Goal: Task Accomplishment & Management: Use online tool/utility

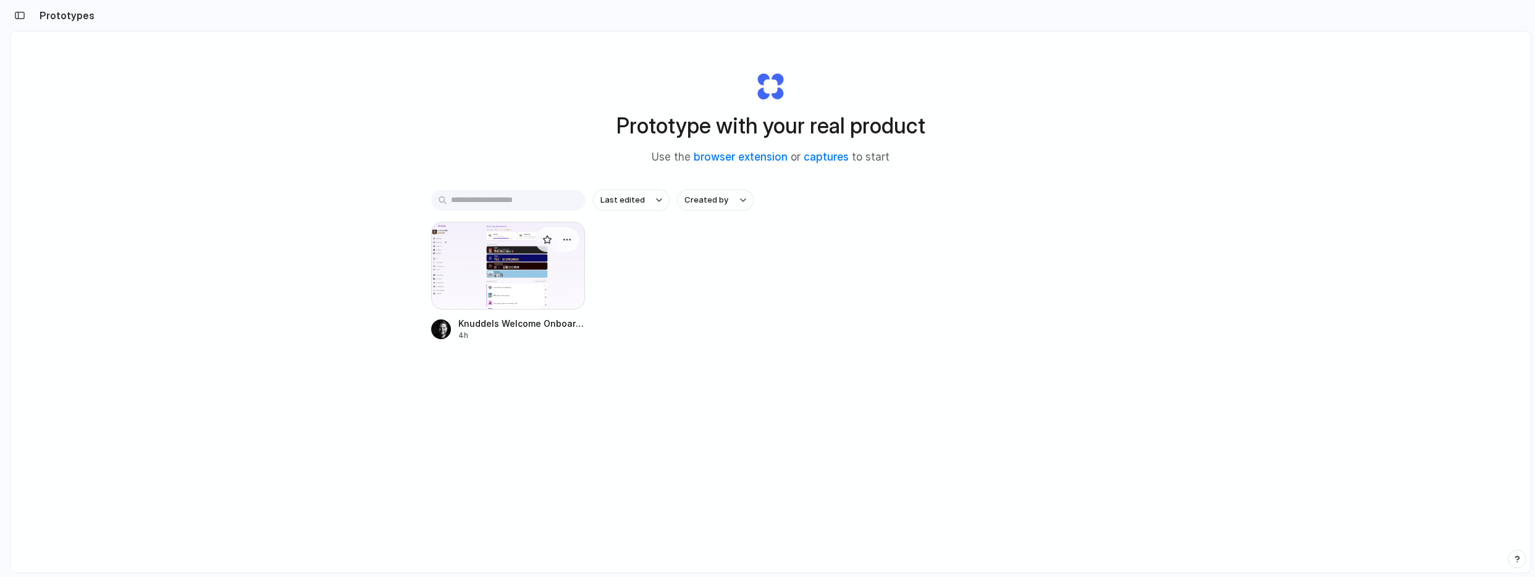
click at [492, 269] on div at bounding box center [508, 266] width 154 height 88
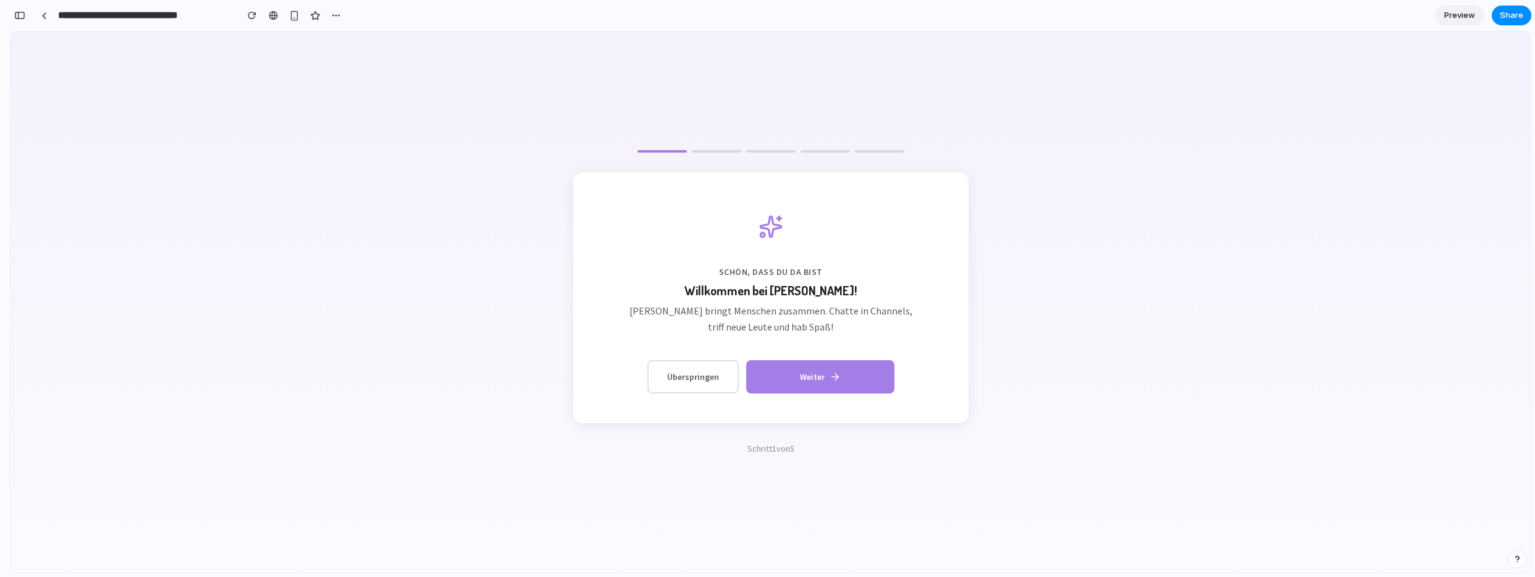
drag, startPoint x: 20, startPoint y: 16, endPoint x: 30, endPoint y: 30, distance: 17.2
click at [20, 15] on div "button" at bounding box center [19, 15] width 11 height 9
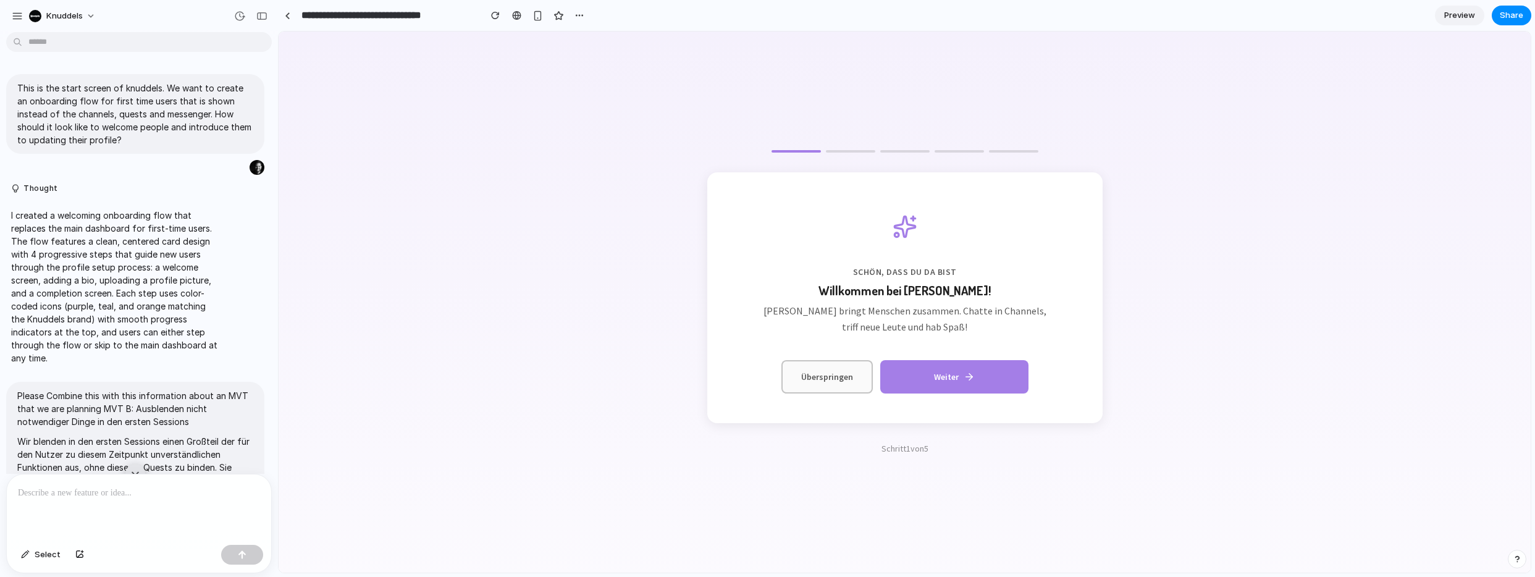
click at [846, 375] on button "Überspringen" at bounding box center [826, 376] width 91 height 33
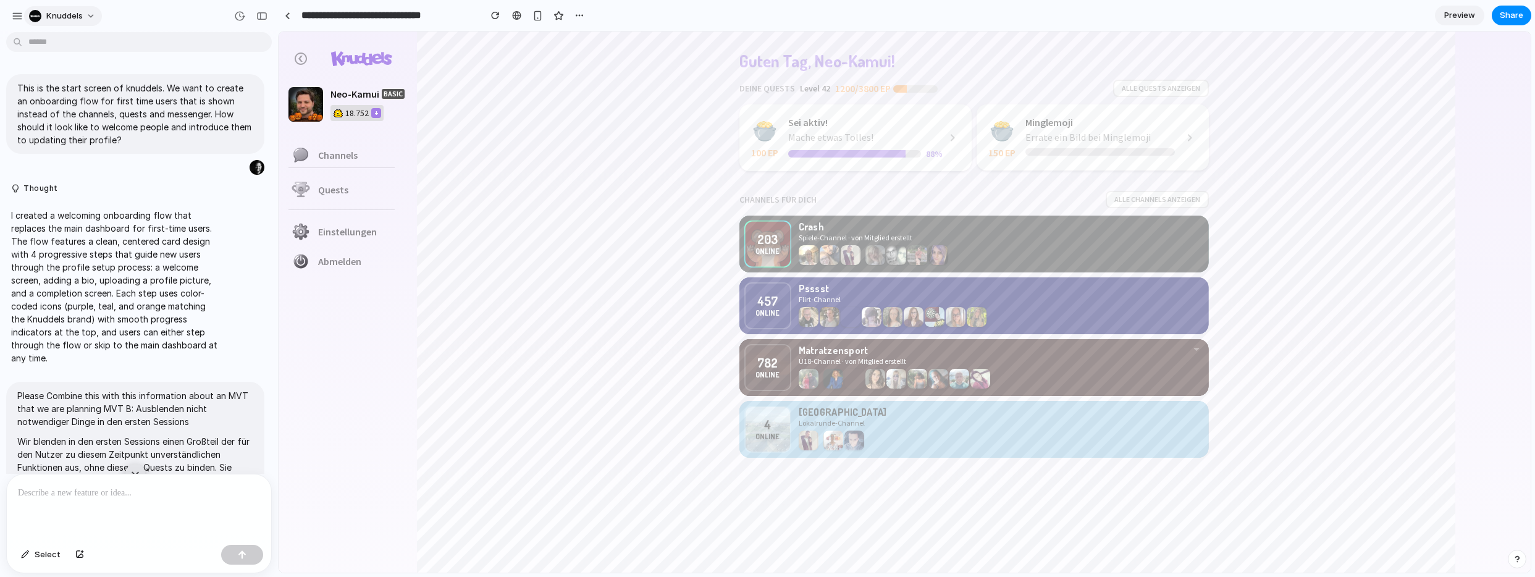
click at [84, 20] on button "Knuddels" at bounding box center [63, 16] width 78 height 20
click at [92, 46] on li "Settings" at bounding box center [78, 44] width 103 height 20
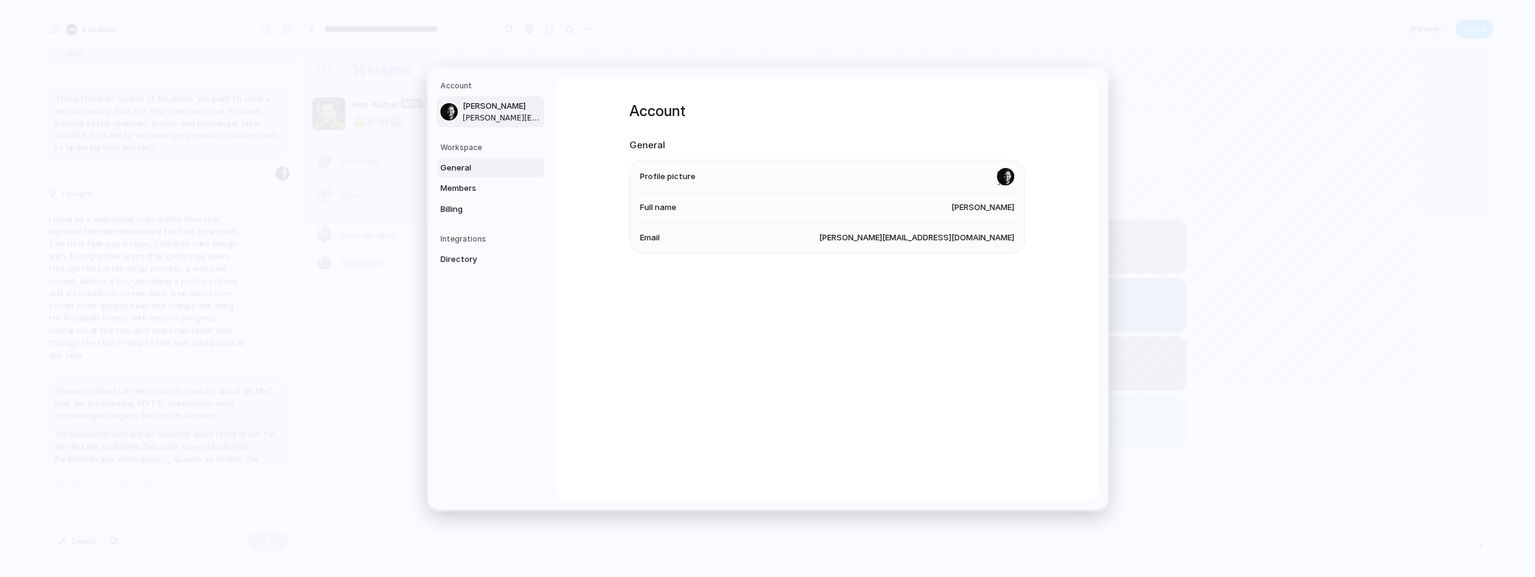
click at [458, 173] on span "General" at bounding box center [479, 167] width 79 height 12
click at [1025, 241] on div "Workspace General Name Knuddels URL knuddels Data region United States Danger z…" at bounding box center [827, 289] width 541 height 422
click at [988, 232] on span "United States" at bounding box center [974, 234] width 82 height 12
click at [476, 191] on span "Members" at bounding box center [479, 188] width 79 height 12
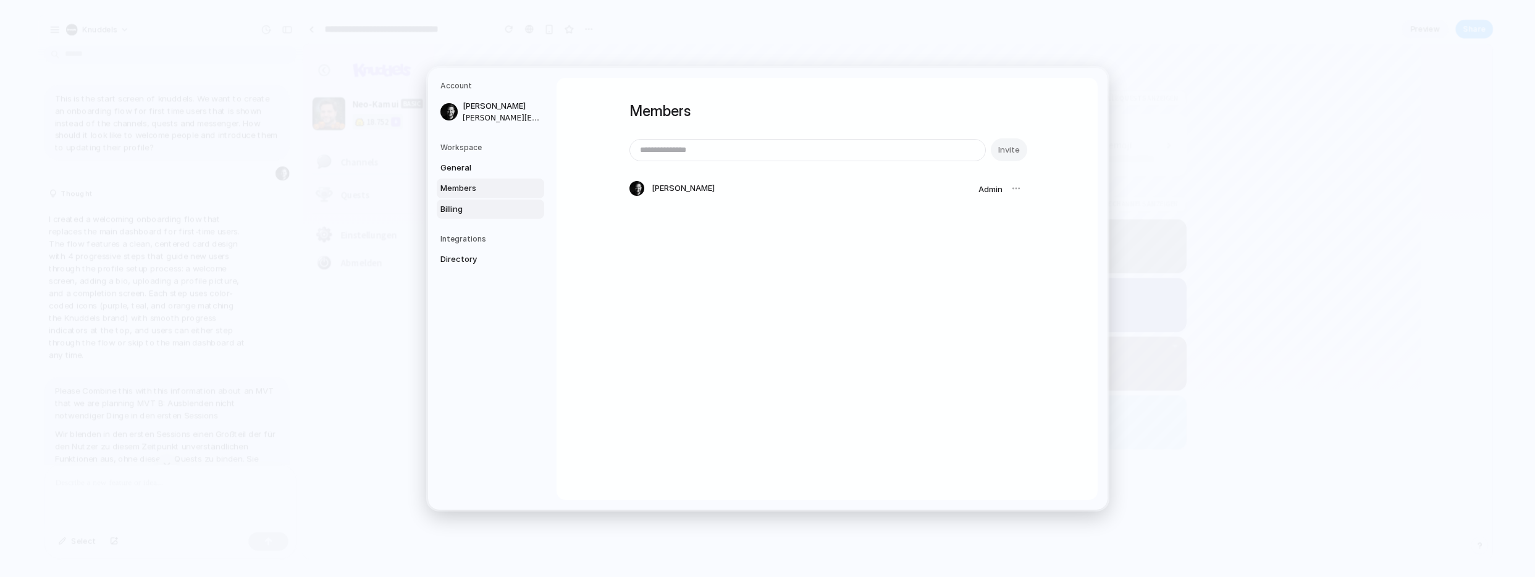
click at [470, 214] on span "Billing" at bounding box center [479, 209] width 79 height 12
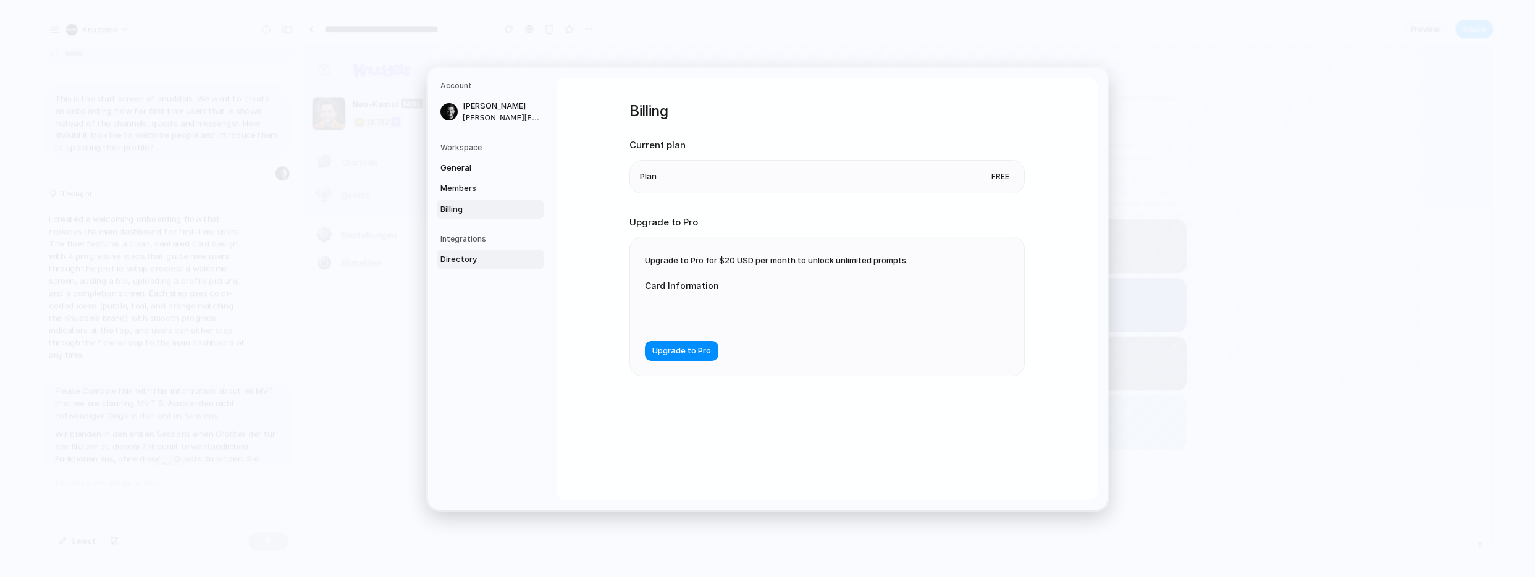
click at [468, 264] on span "Directory" at bounding box center [479, 259] width 79 height 12
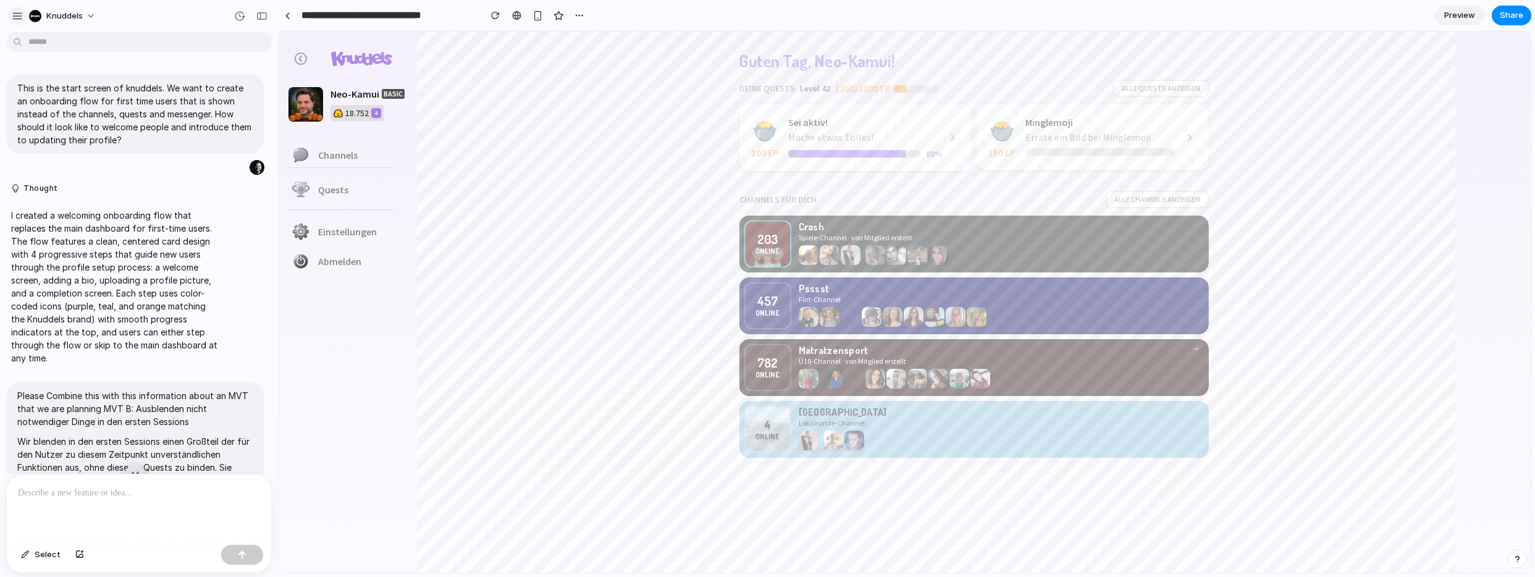
click at [17, 17] on div "button" at bounding box center [17, 16] width 11 height 11
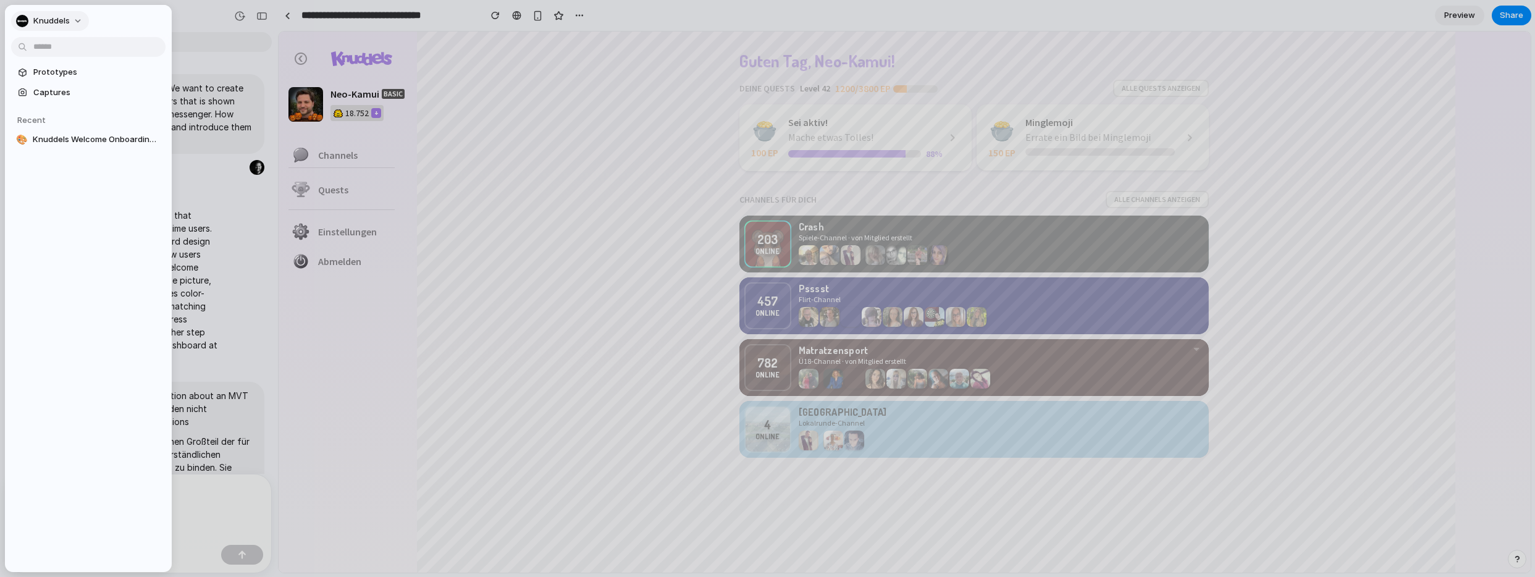
click at [72, 22] on button "Knuddels" at bounding box center [50, 21] width 78 height 20
click at [61, 52] on span "Settings" at bounding box center [50, 49] width 34 height 12
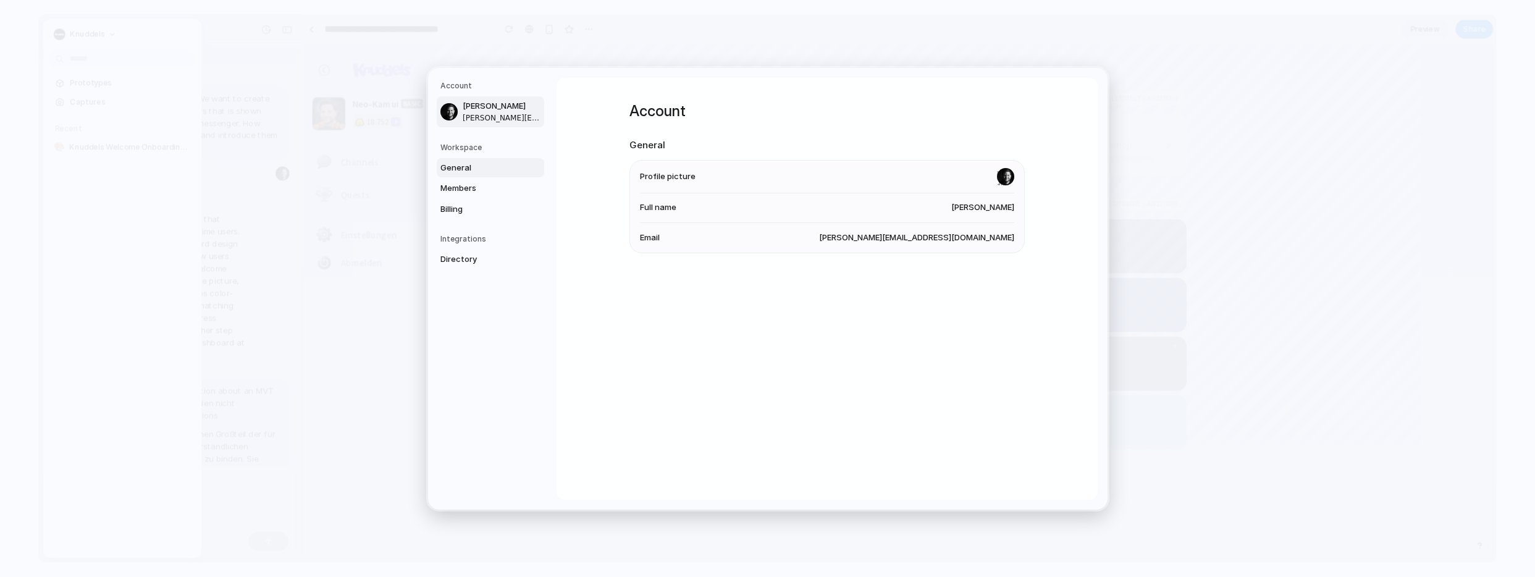
click at [469, 169] on span "General" at bounding box center [479, 167] width 79 height 12
click at [795, 170] on li "Name Knuddels" at bounding box center [827, 175] width 374 height 30
click at [768, 192] on li "URL knuddels" at bounding box center [827, 205] width 374 height 30
click at [466, 256] on span "Directory" at bounding box center [479, 259] width 79 height 12
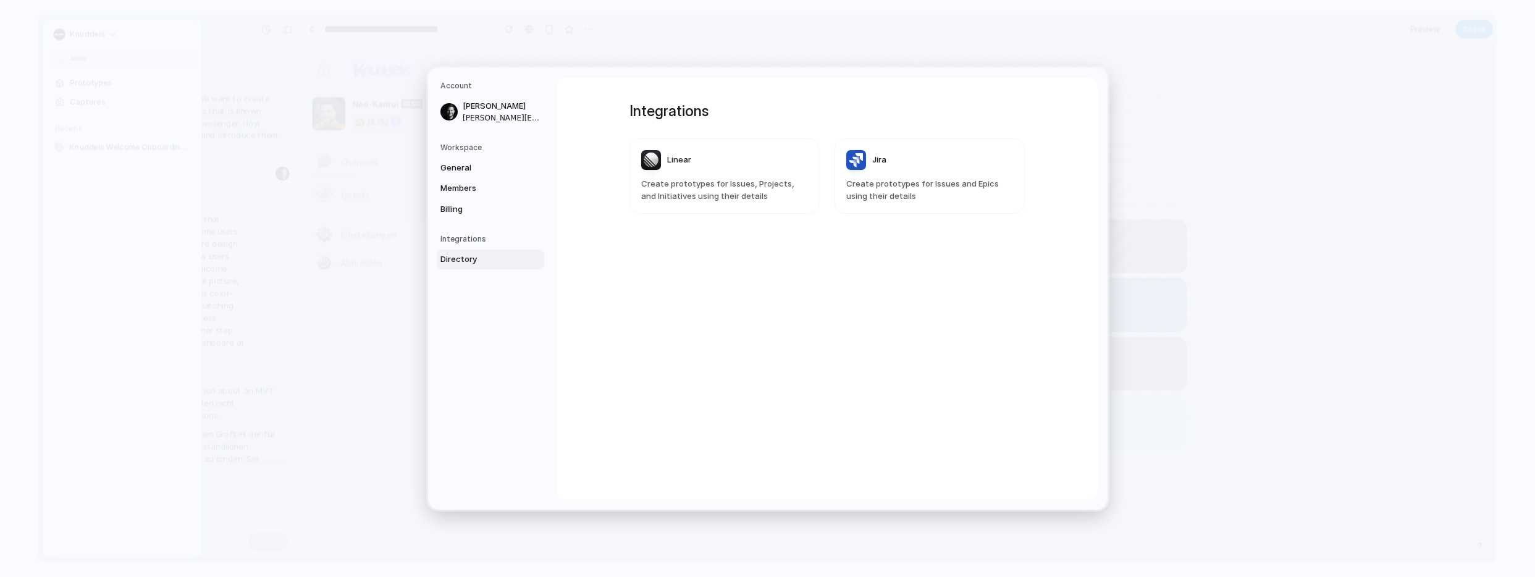
click at [475, 224] on nav "Account Julian Ermert j.ermert@knuddels.de Workspace General Members Billing In…" at bounding box center [492, 289] width 128 height 442
click at [477, 214] on span "Billing" at bounding box center [479, 209] width 79 height 12
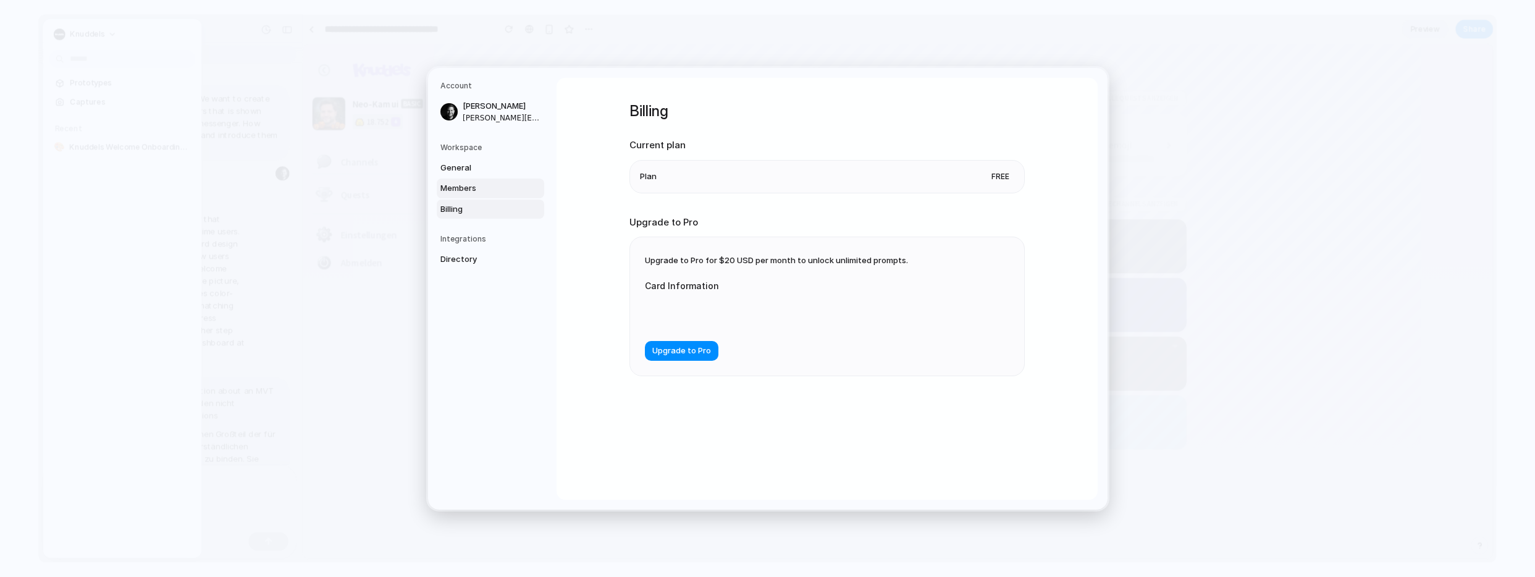
click at [489, 184] on span "Members" at bounding box center [479, 188] width 79 height 12
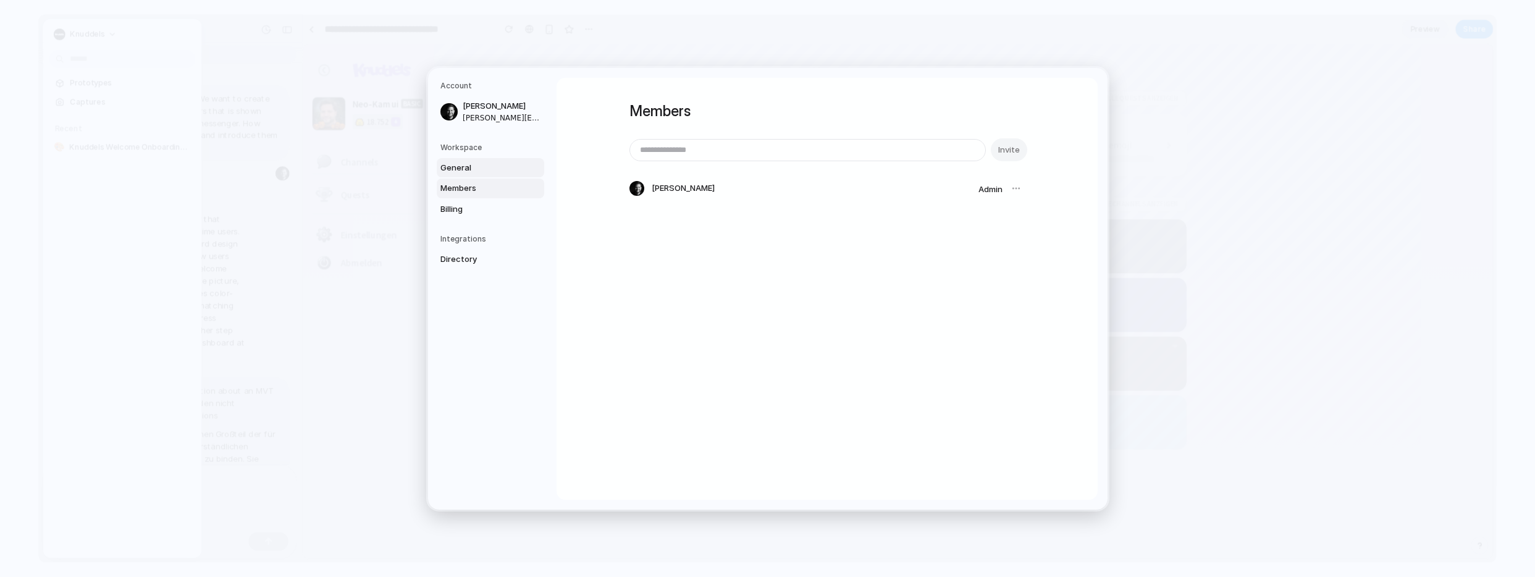
click at [497, 167] on span "General" at bounding box center [479, 167] width 79 height 12
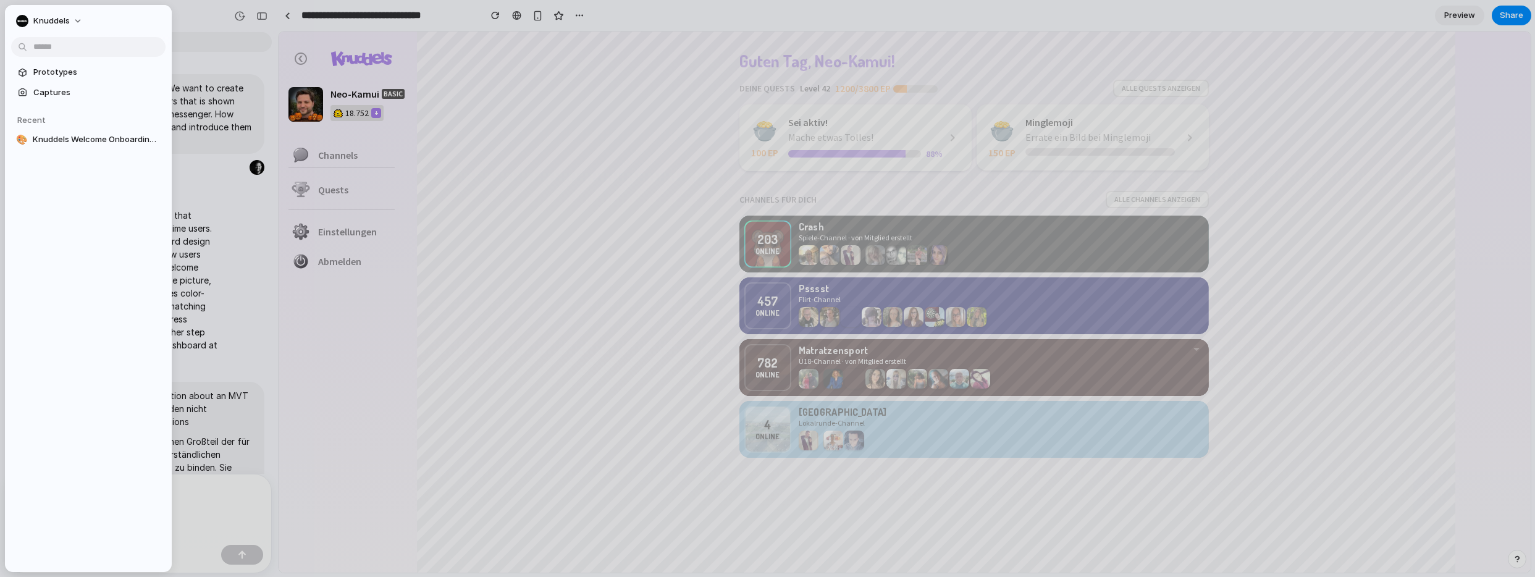
click at [182, 115] on div at bounding box center [767, 288] width 1535 height 577
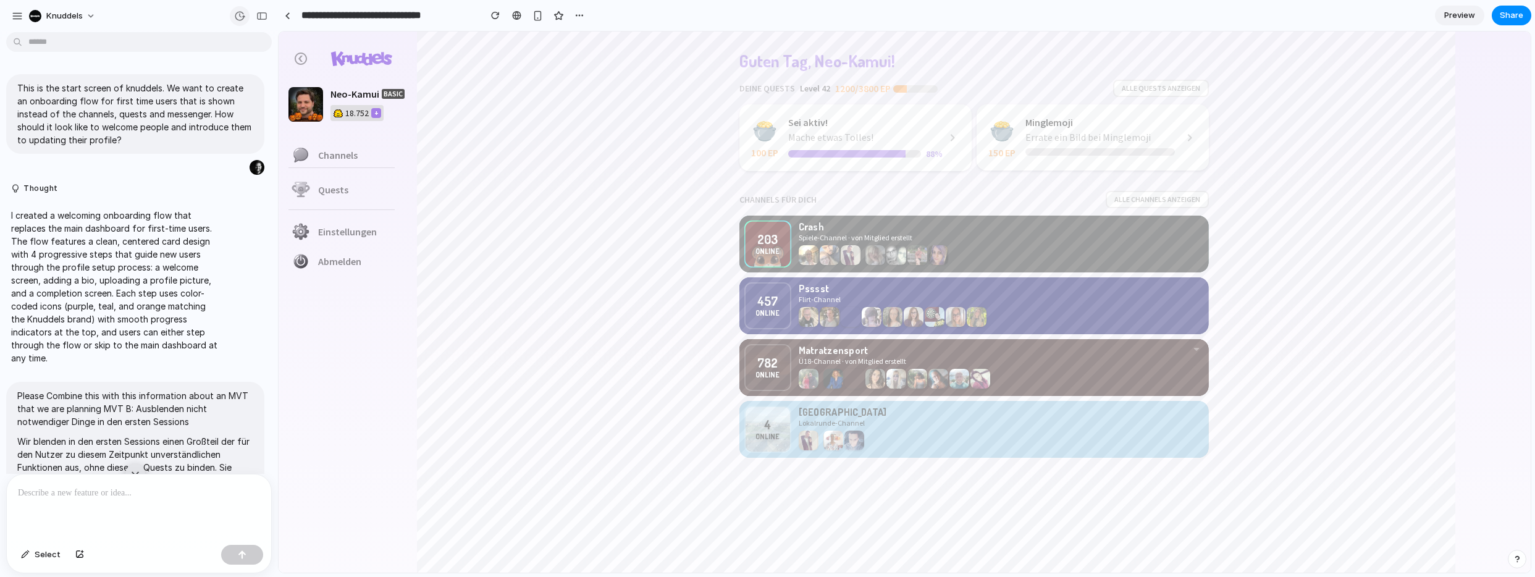
click at [237, 14] on div "button" at bounding box center [239, 16] width 11 height 11
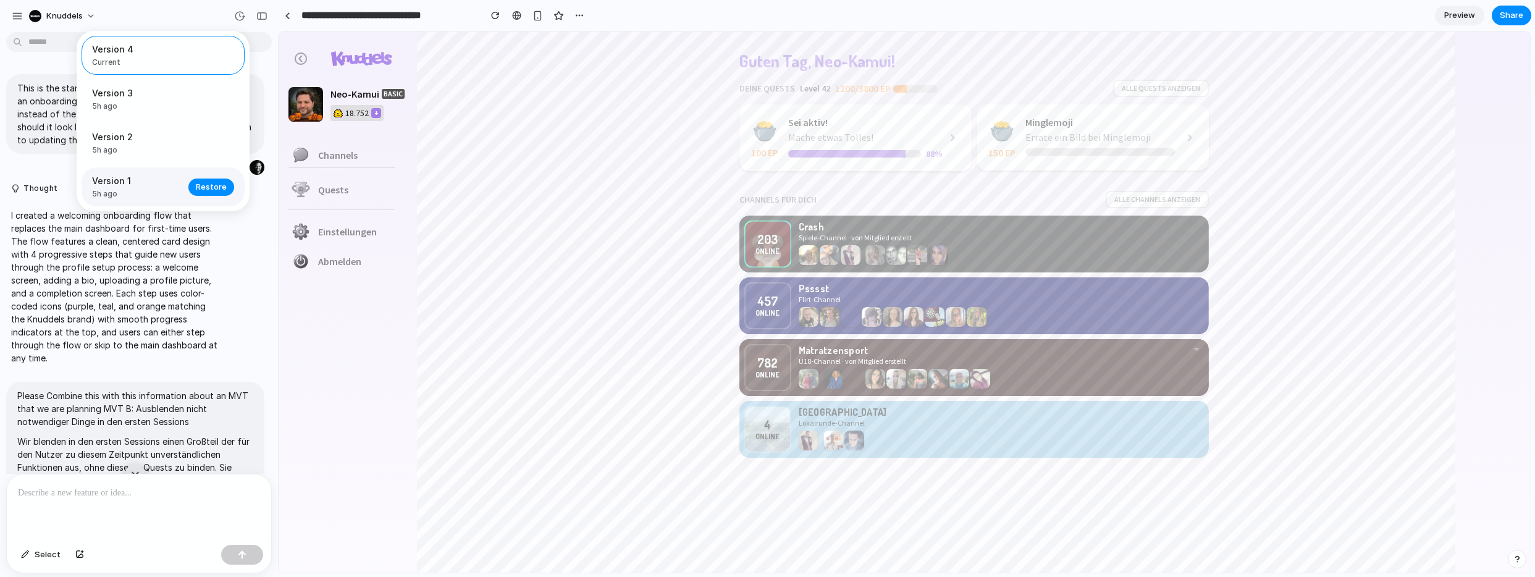
click at [114, 182] on span "Version 1" at bounding box center [136, 180] width 89 height 13
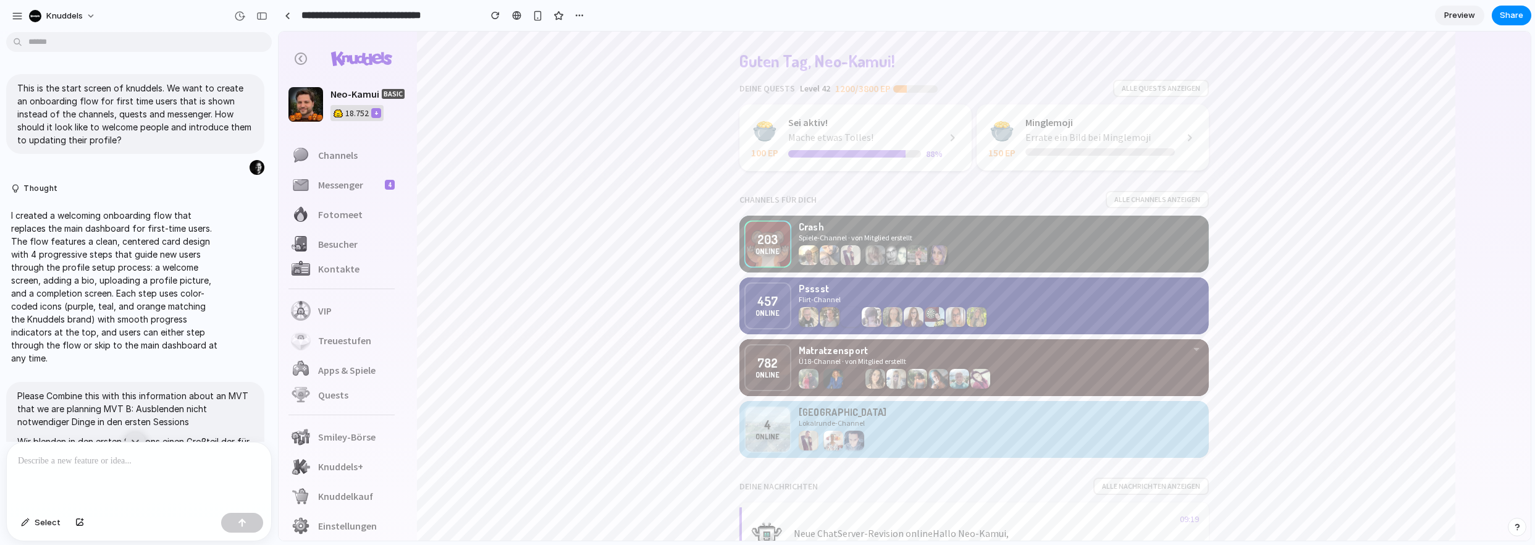
click at [611, 219] on div "Version 4 Current Version 3 5h ago Restore Version 2 5h ago Restore Version 1 5…" at bounding box center [767, 272] width 1535 height 545
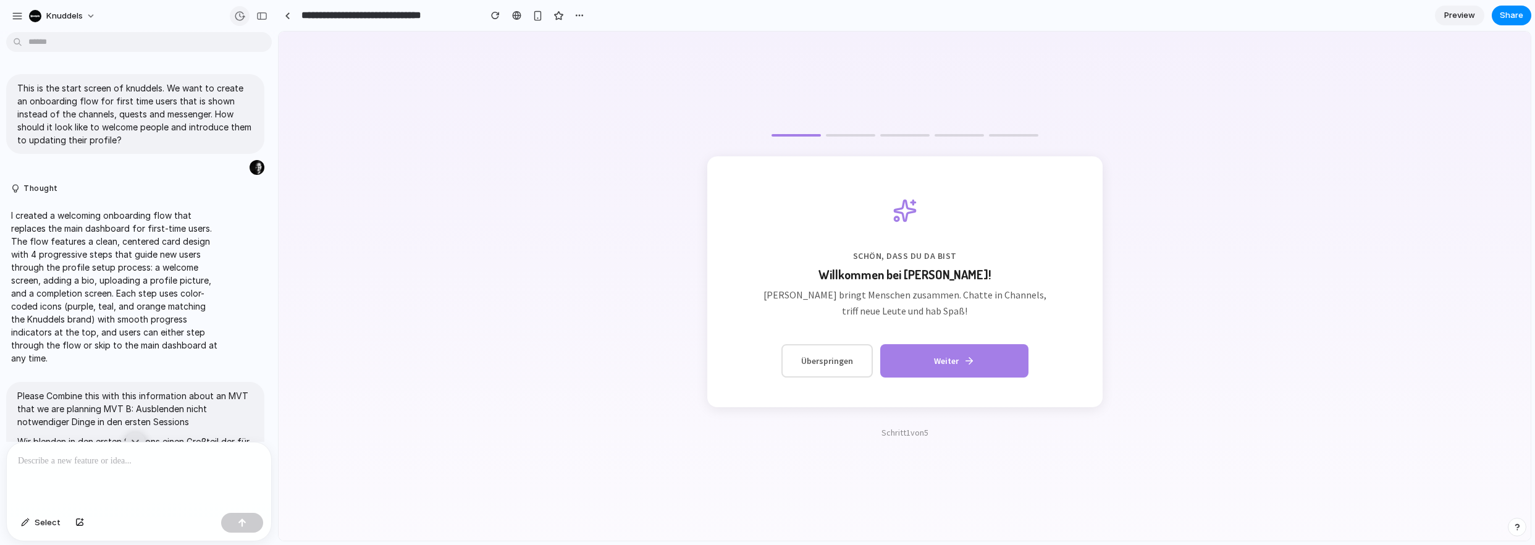
click at [231, 17] on button "button" at bounding box center [240, 16] width 20 height 20
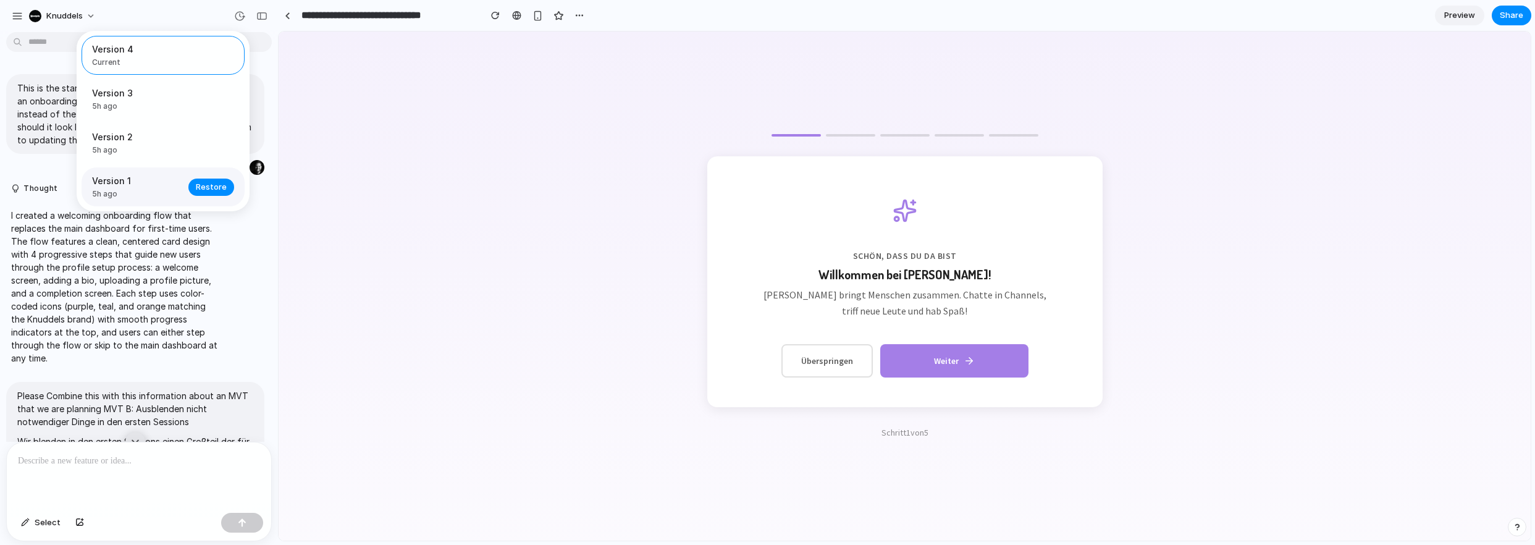
click at [94, 197] on span "5h ago" at bounding box center [136, 193] width 89 height 11
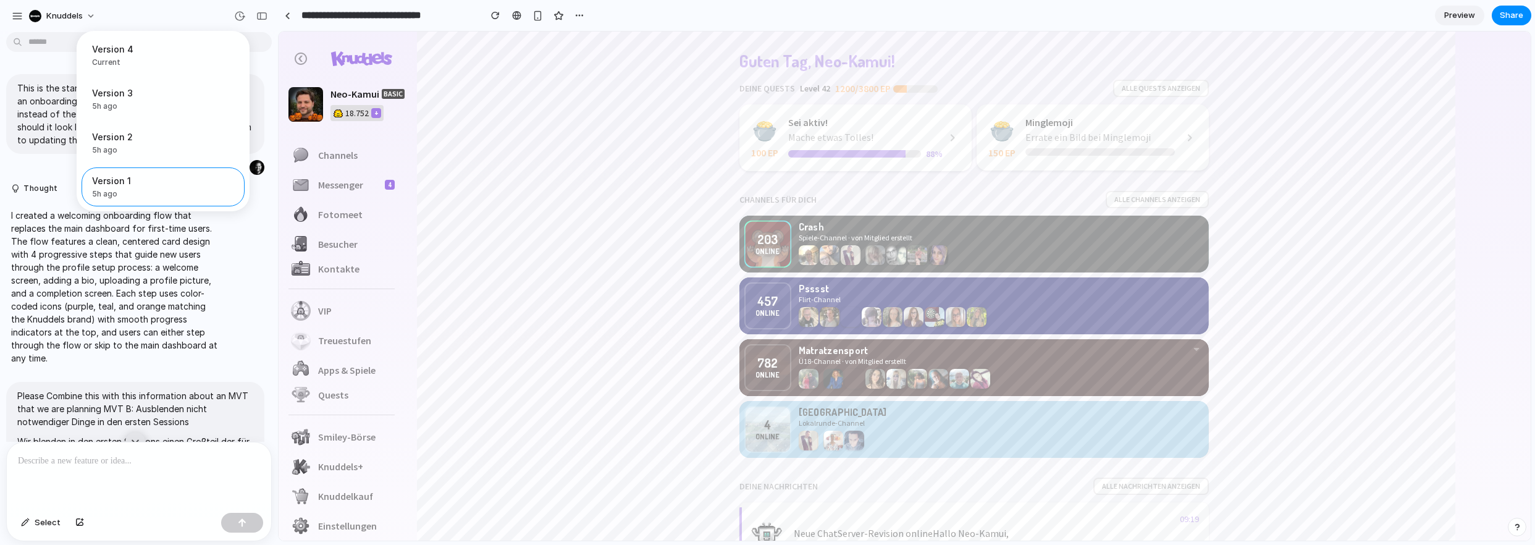
click at [140, 306] on div "Version 4 Current Version 3 5h ago Restore Version 2 5h ago Restore Version 1 5…" at bounding box center [767, 272] width 1535 height 545
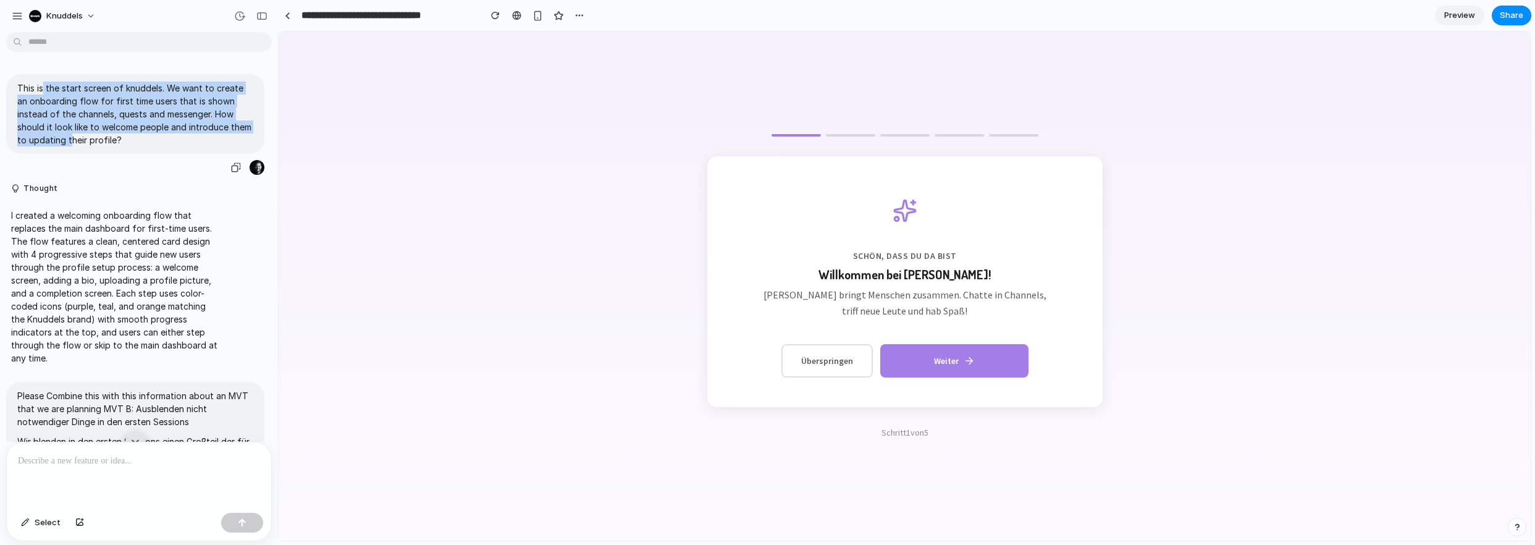
drag, startPoint x: 59, startPoint y: 96, endPoint x: 93, endPoint y: 138, distance: 54.0
click at [93, 138] on p "This is the start screen of knuddels. We want to create an onboarding flow for …" at bounding box center [135, 114] width 236 height 65
drag, startPoint x: 93, startPoint y: 138, endPoint x: 80, endPoint y: 95, distance: 44.7
click at [81, 103] on p "This is the start screen of knuddels. We want to create an onboarding flow for …" at bounding box center [135, 114] width 236 height 65
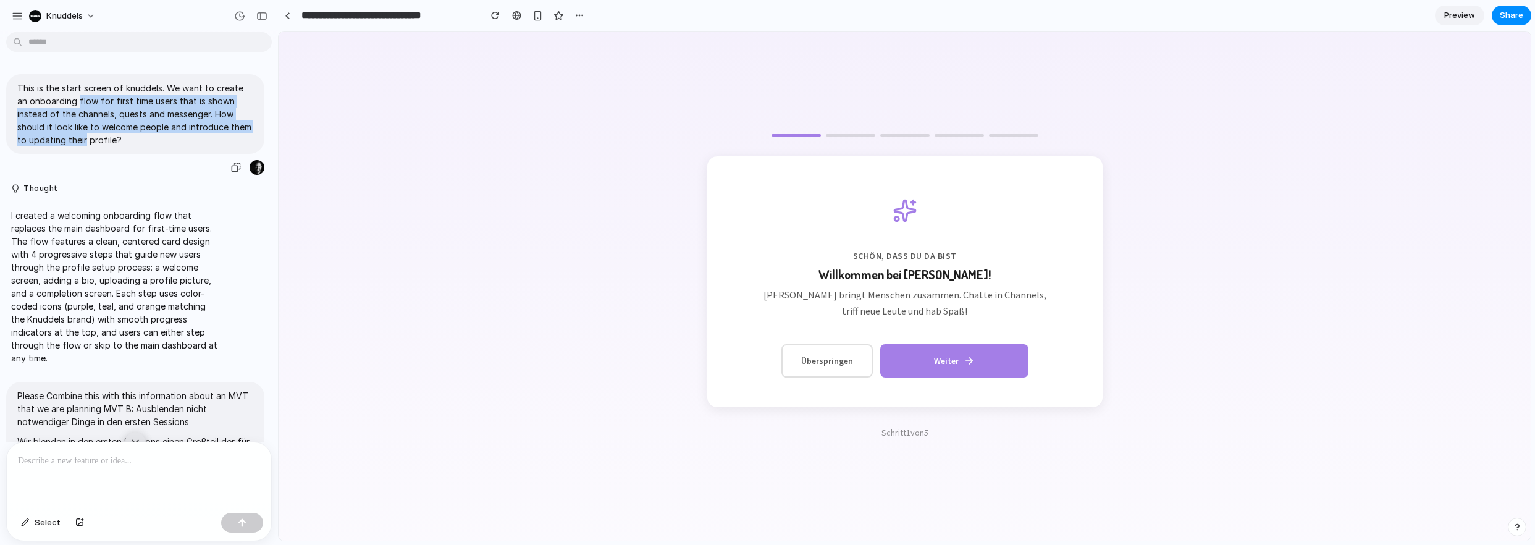
click at [80, 95] on p "This is the start screen of knuddels. We want to create an onboarding flow for …" at bounding box center [135, 114] width 236 height 65
drag, startPoint x: 82, startPoint y: 84, endPoint x: 88, endPoint y: 137, distance: 53.6
click at [88, 137] on p "This is the start screen of knuddels. We want to create an onboarding flow for …" at bounding box center [135, 114] width 236 height 65
drag, startPoint x: 88, startPoint y: 137, endPoint x: 92, endPoint y: 103, distance: 34.2
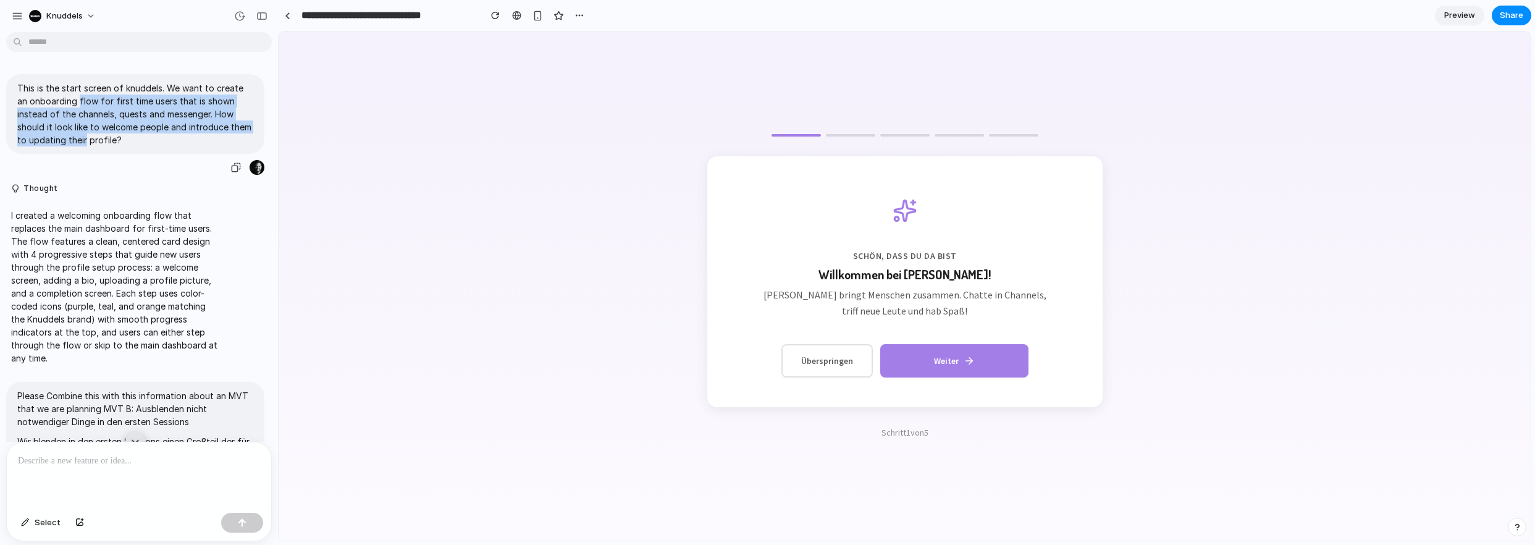
click at [92, 103] on p "This is the start screen of knuddels. We want to create an onboarding flow for …" at bounding box center [135, 114] width 236 height 65
drag, startPoint x: 85, startPoint y: 95, endPoint x: 82, endPoint y: 131, distance: 36.5
click at [82, 131] on p "This is the start screen of knuddels. We want to create an onboarding flow for …" at bounding box center [135, 114] width 236 height 65
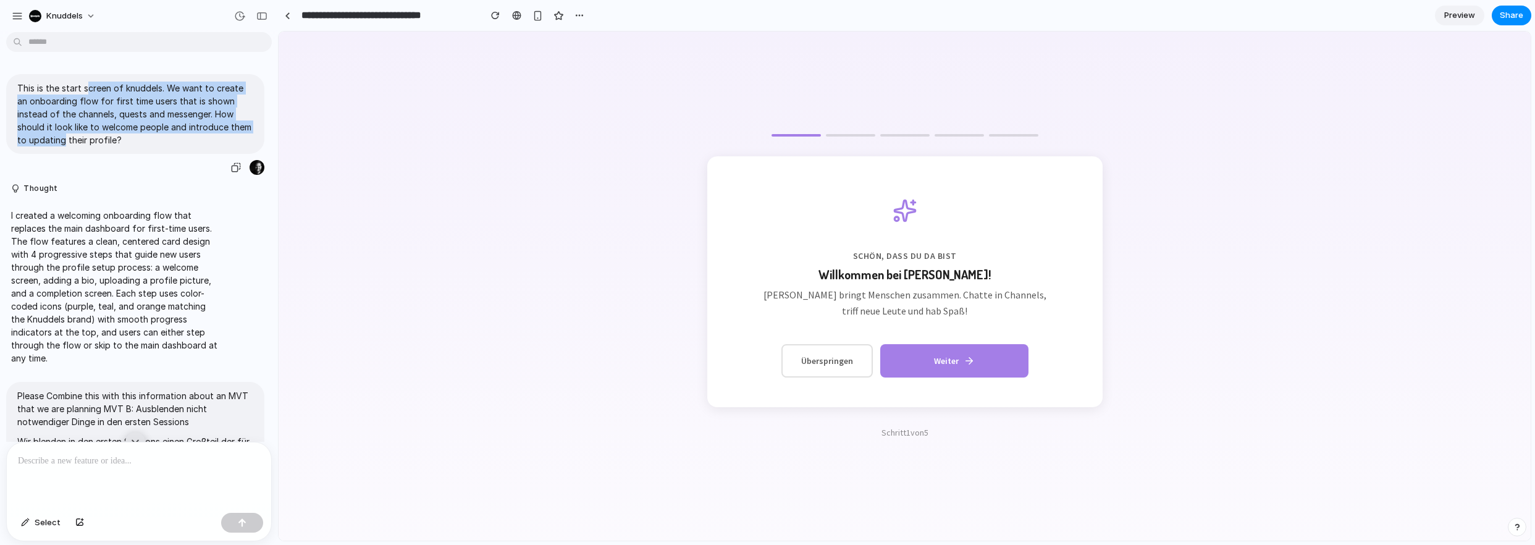
drag, startPoint x: 85, startPoint y: 115, endPoint x: 85, endPoint y: 89, distance: 25.9
click at [85, 89] on p "This is the start screen of knuddels. We want to create an onboarding flow for …" at bounding box center [135, 114] width 236 height 65
drag, startPoint x: 86, startPoint y: 94, endPoint x: 87, endPoint y: 125, distance: 30.9
click at [87, 125] on p "This is the start screen of knuddels. We want to create an onboarding flow for …" at bounding box center [135, 114] width 236 height 65
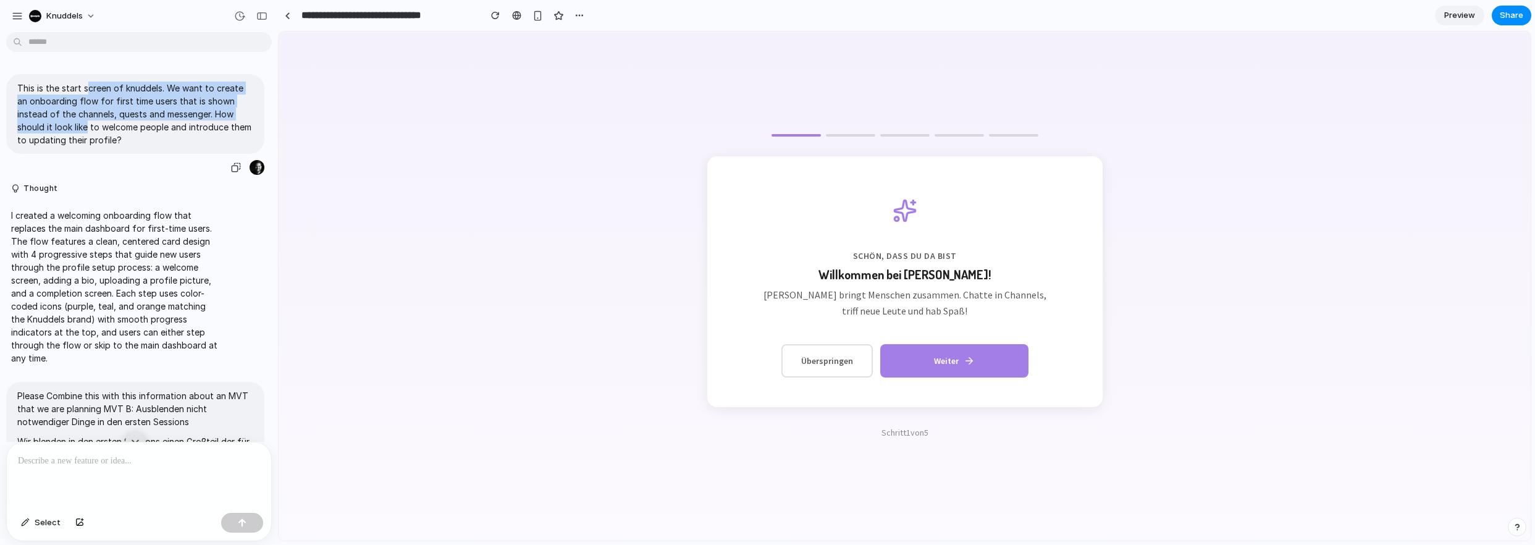
click at [88, 125] on p "This is the start screen of knuddels. We want to create an onboarding flow for …" at bounding box center [135, 114] width 236 height 65
drag, startPoint x: 86, startPoint y: 143, endPoint x: 79, endPoint y: 91, distance: 51.8
click at [80, 92] on p "This is the start screen of knuddels. We want to create an onboarding flow for …" at bounding box center [135, 114] width 236 height 65
click at [79, 91] on p "This is the start screen of knuddels. We want to create an onboarding flow for …" at bounding box center [135, 114] width 236 height 65
drag, startPoint x: 80, startPoint y: 116, endPoint x: 84, endPoint y: 152, distance: 36.1
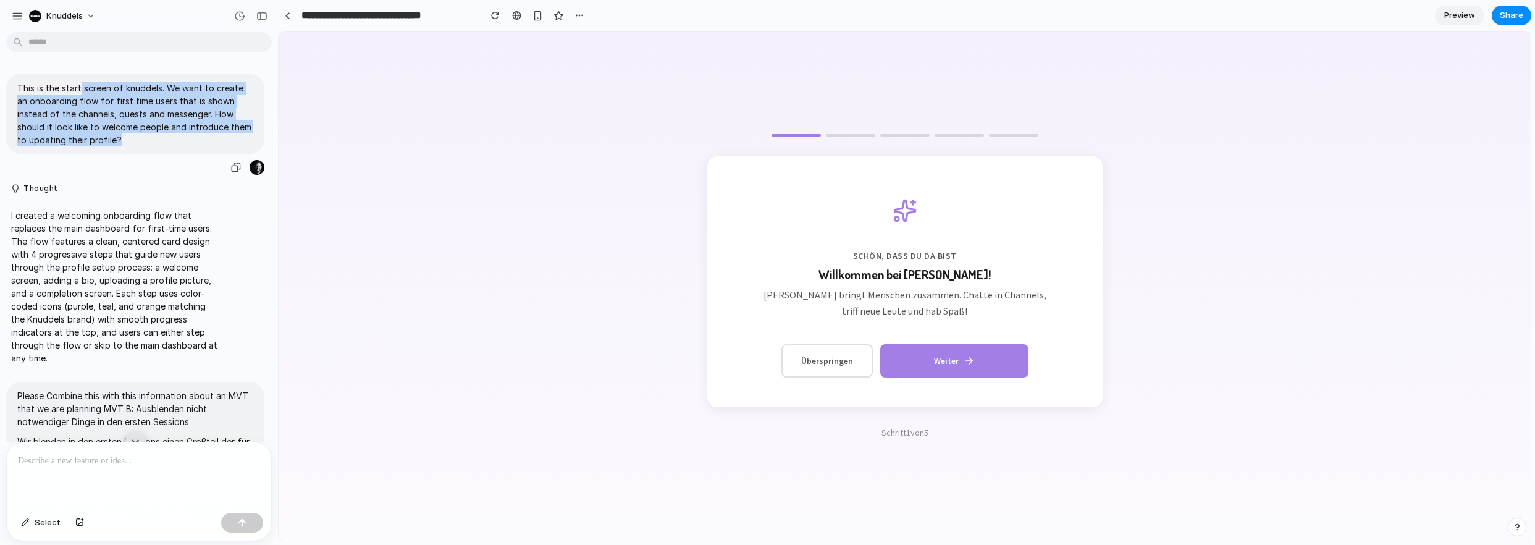
click at [84, 152] on div "This is the start screen of knuddels. We want to create an onboarding flow for …" at bounding box center [135, 114] width 258 height 80
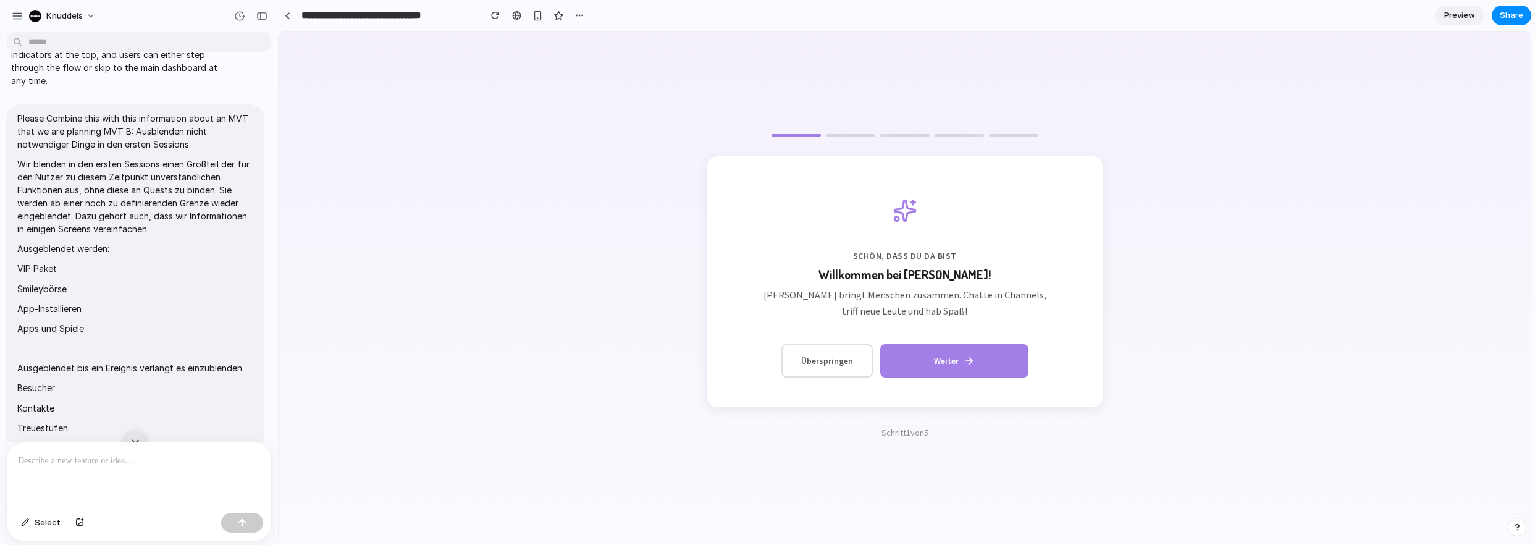
scroll to position [1175, 0]
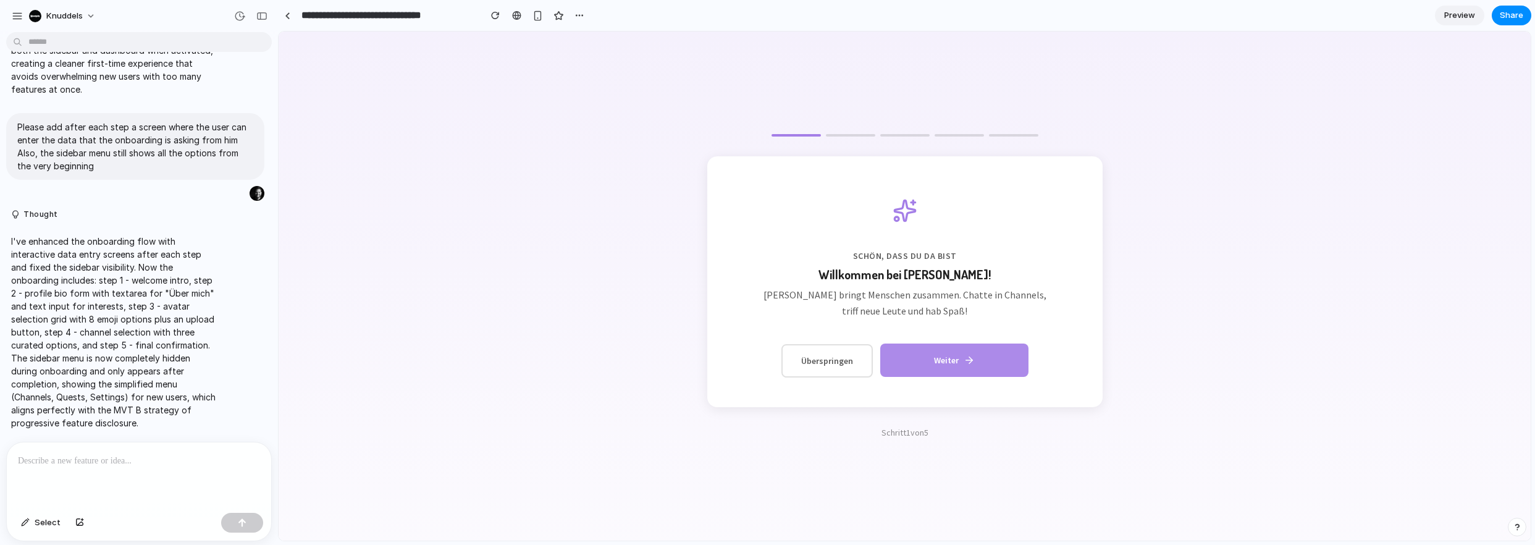
click at [956, 364] on button "Weiter" at bounding box center [954, 359] width 148 height 33
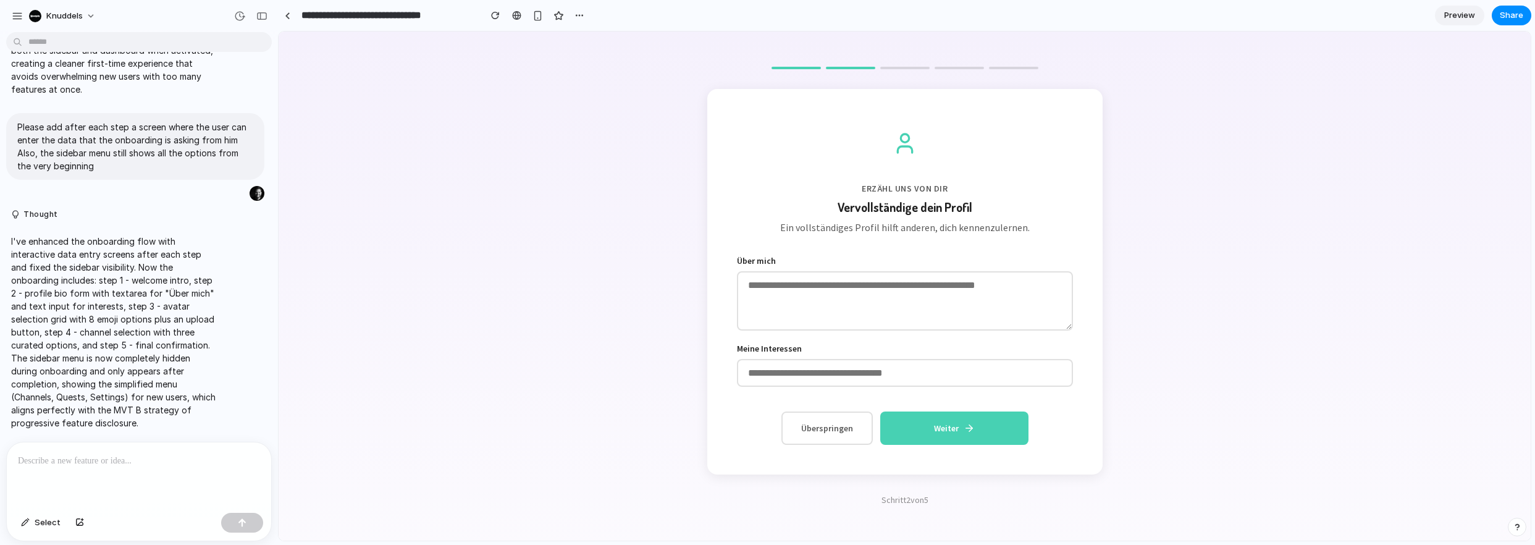
click at [880, 282] on textarea at bounding box center [905, 300] width 336 height 59
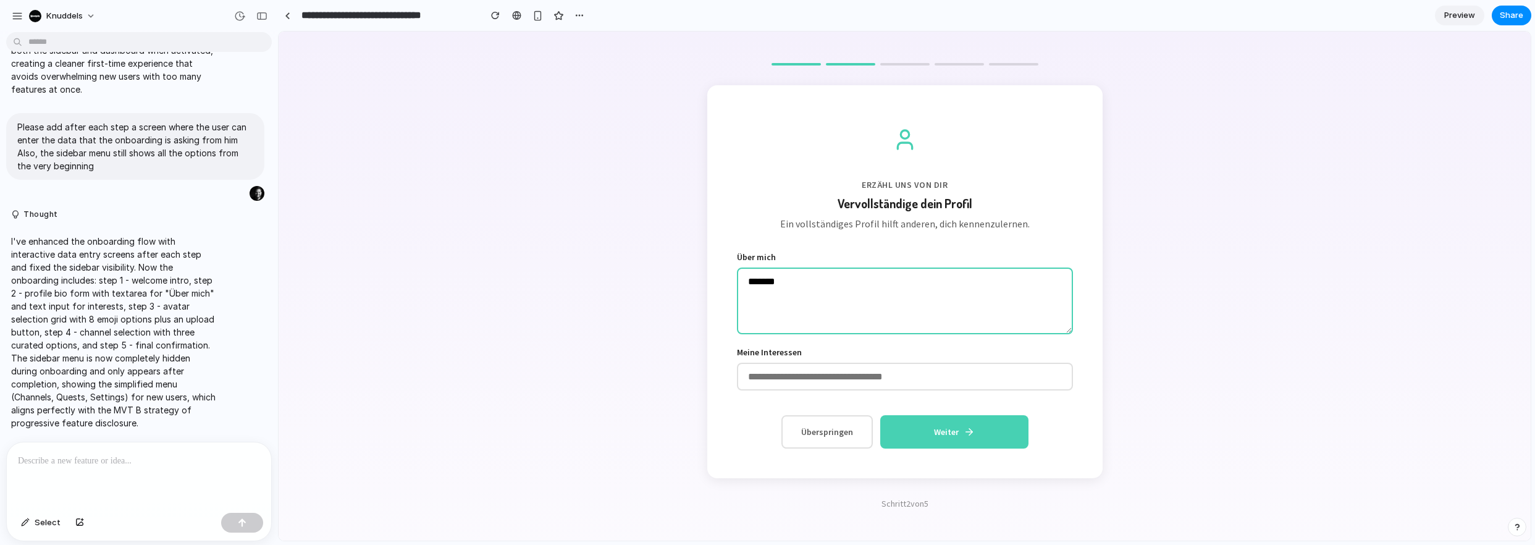
type textarea "*******"
click at [834, 377] on input "text" at bounding box center [905, 377] width 336 height 28
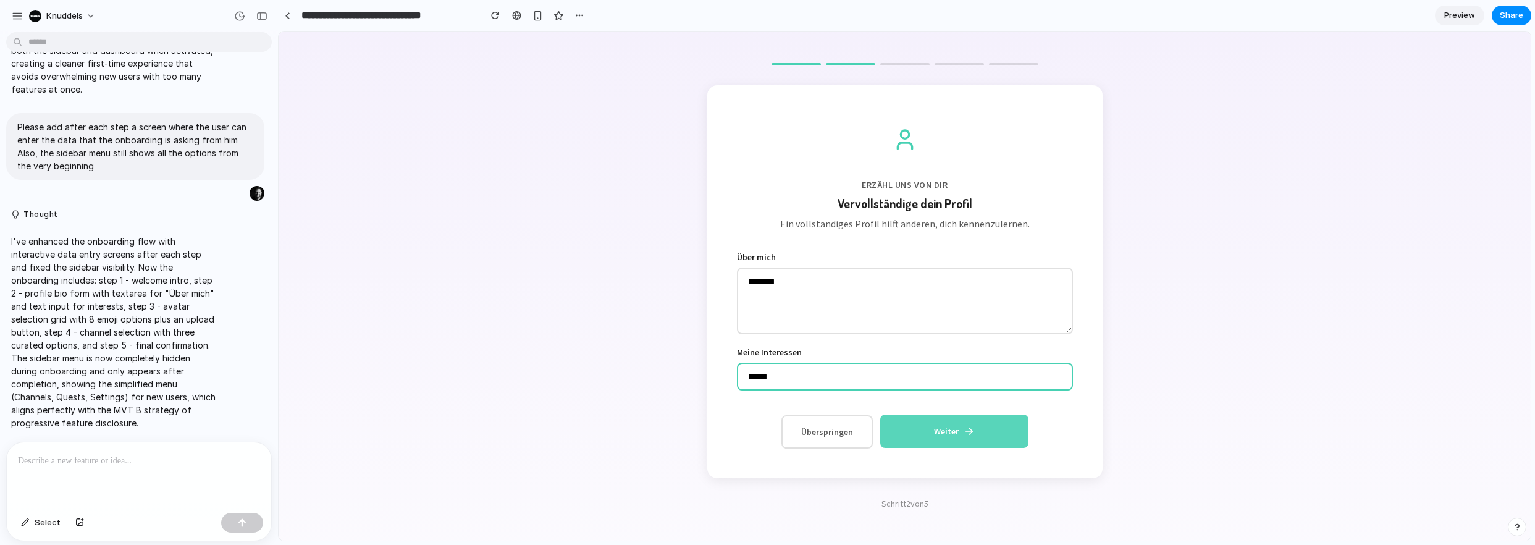
type input "*****"
click at [1001, 437] on button "Weiter" at bounding box center [954, 430] width 148 height 33
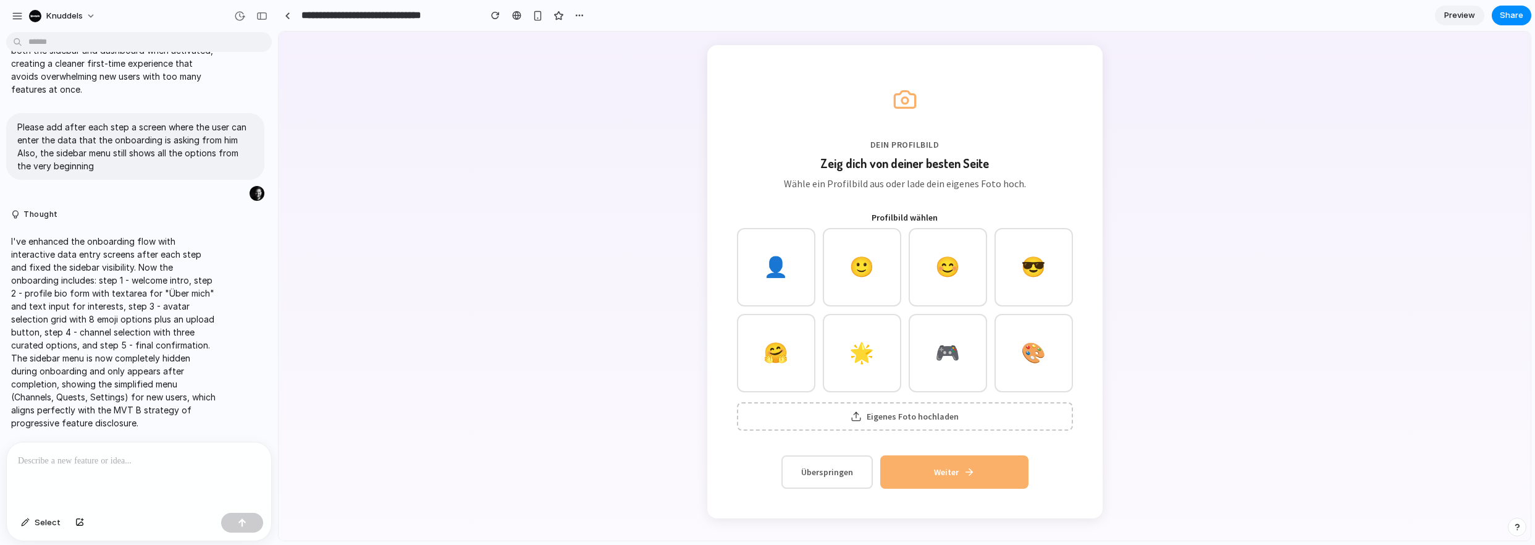
click at [785, 264] on button "👤" at bounding box center [776, 267] width 78 height 78
click at [953, 411] on button "Eigenes Foto hochladen" at bounding box center [905, 416] width 336 height 28
click at [964, 472] on icon at bounding box center [969, 471] width 11 height 11
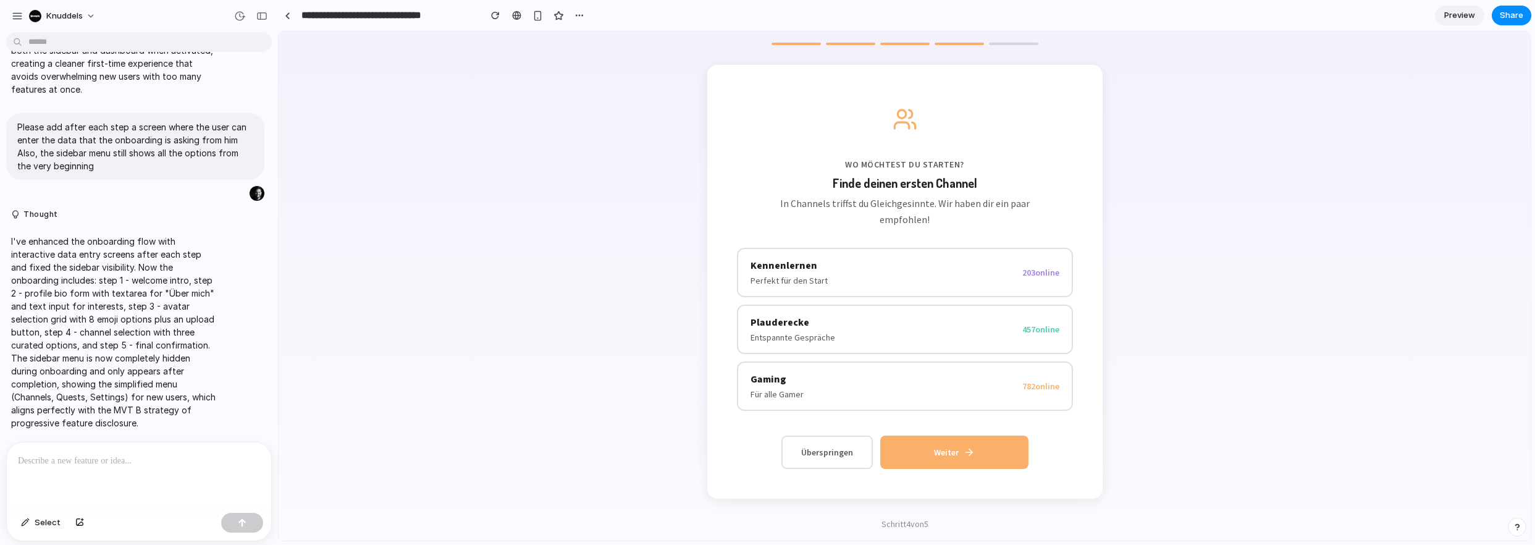
click at [928, 271] on button "Kennenlernen Perfekt für den Start 203 online" at bounding box center [905, 272] width 336 height 49
click at [889, 335] on button "Plauderecke Entspannte Gespräche 457 online" at bounding box center [905, 329] width 336 height 49
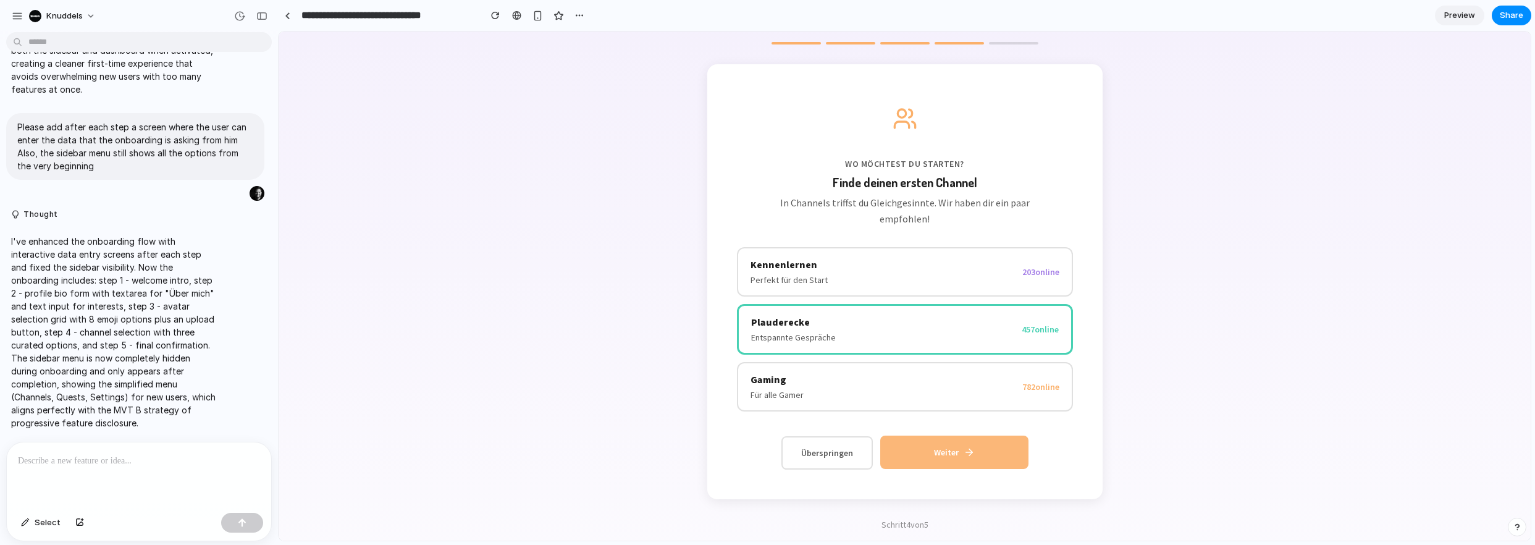
click at [964, 447] on icon at bounding box center [969, 452] width 11 height 11
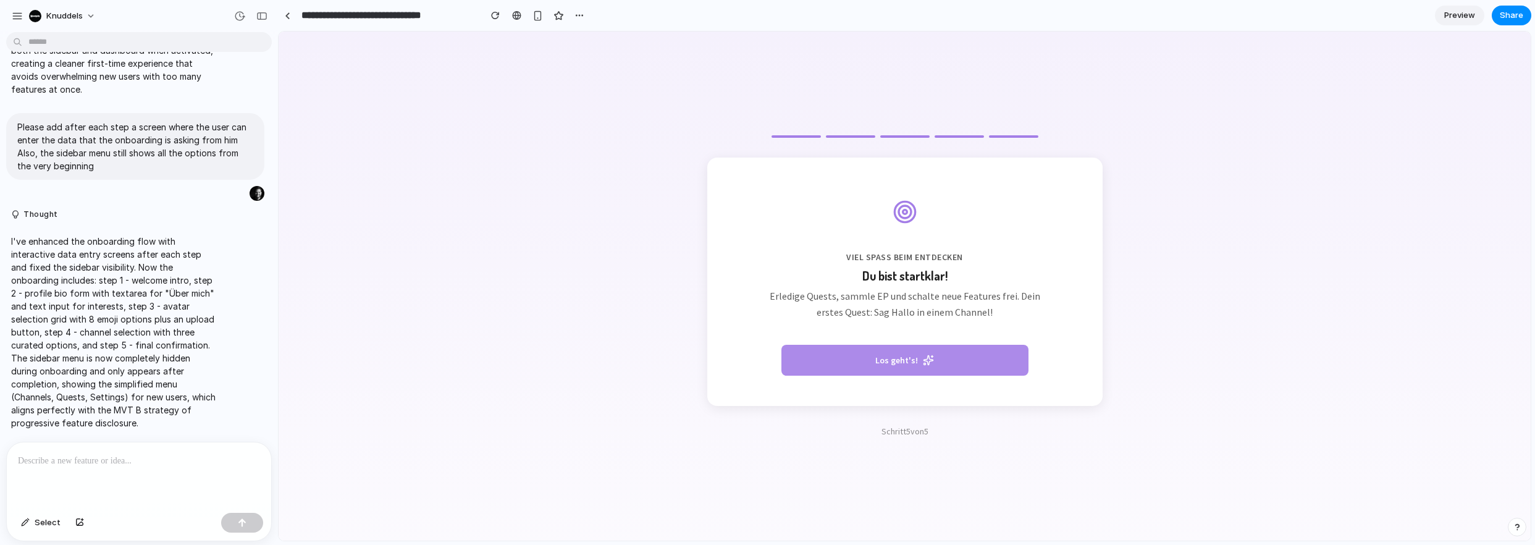
click at [917, 359] on button "Los geht's!" at bounding box center [904, 360] width 247 height 31
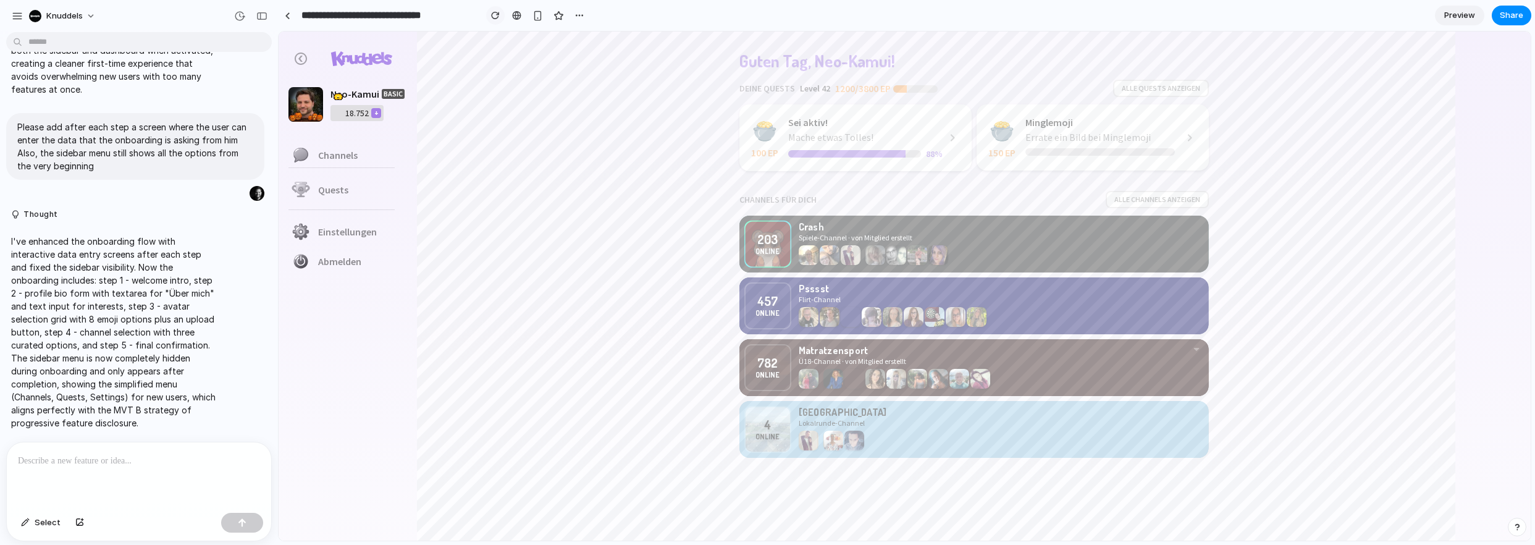
click at [494, 14] on div "button" at bounding box center [495, 15] width 9 height 9
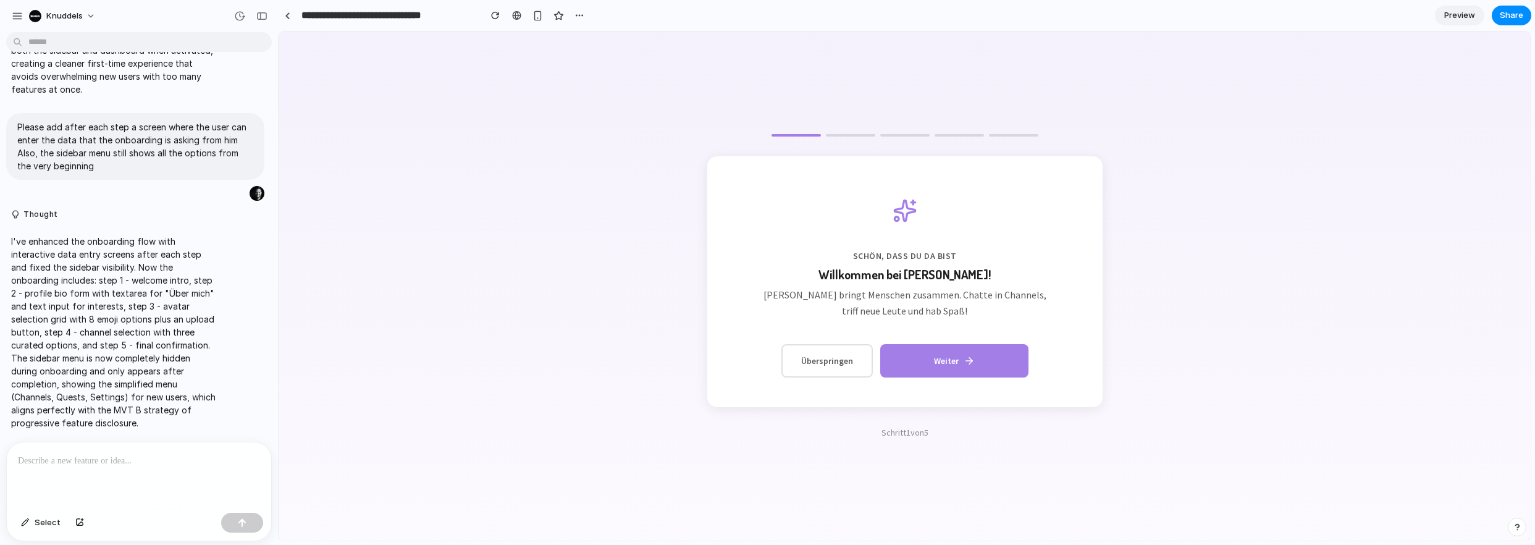
scroll to position [0, 0]
click at [959, 361] on button "Weiter" at bounding box center [954, 359] width 148 height 33
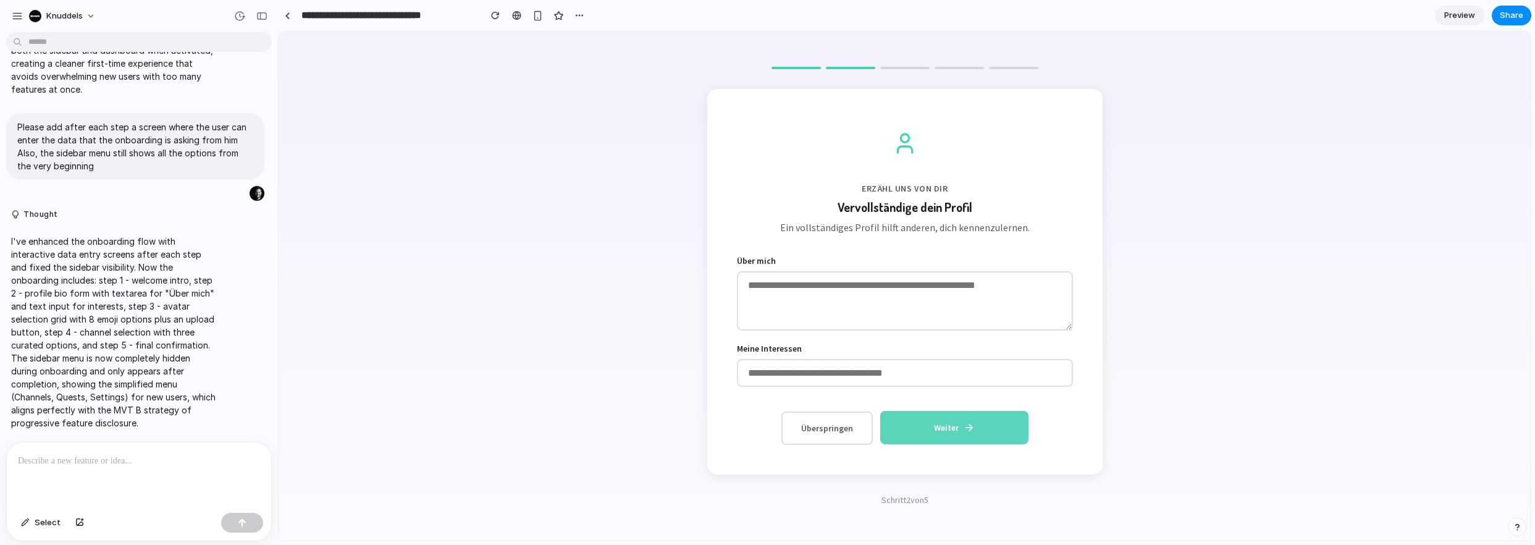
click at [962, 423] on button "Weiter" at bounding box center [954, 427] width 148 height 33
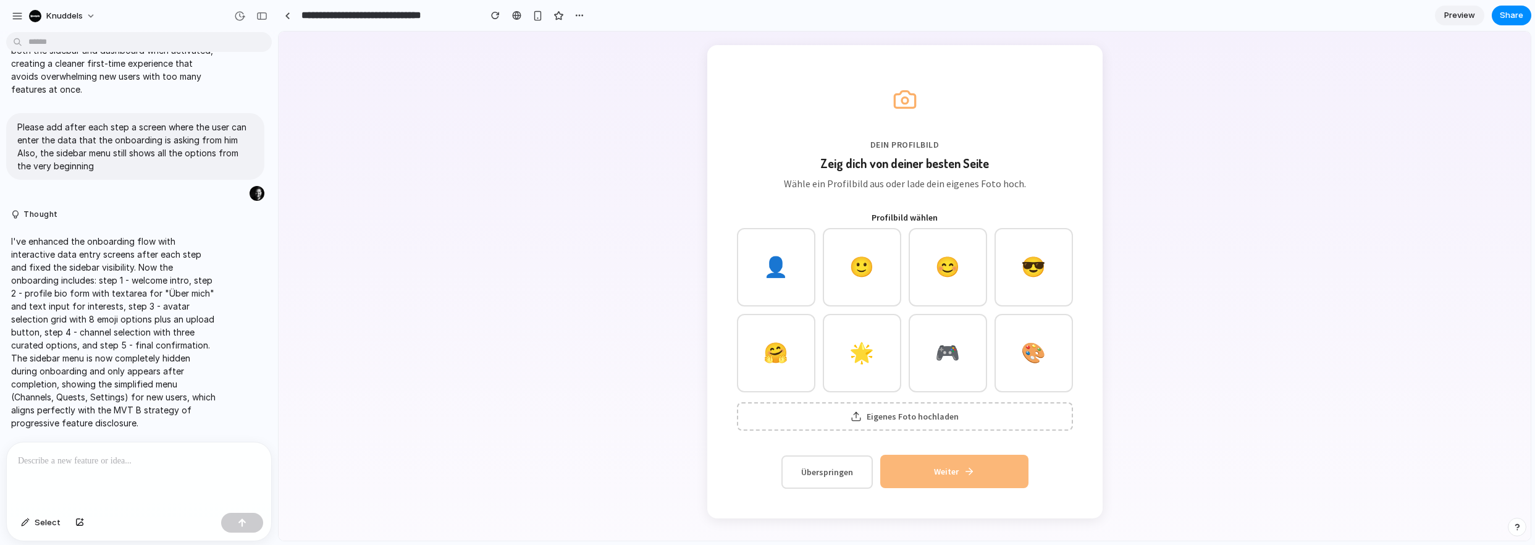
click at [969, 468] on icon at bounding box center [970, 471] width 3 height 7
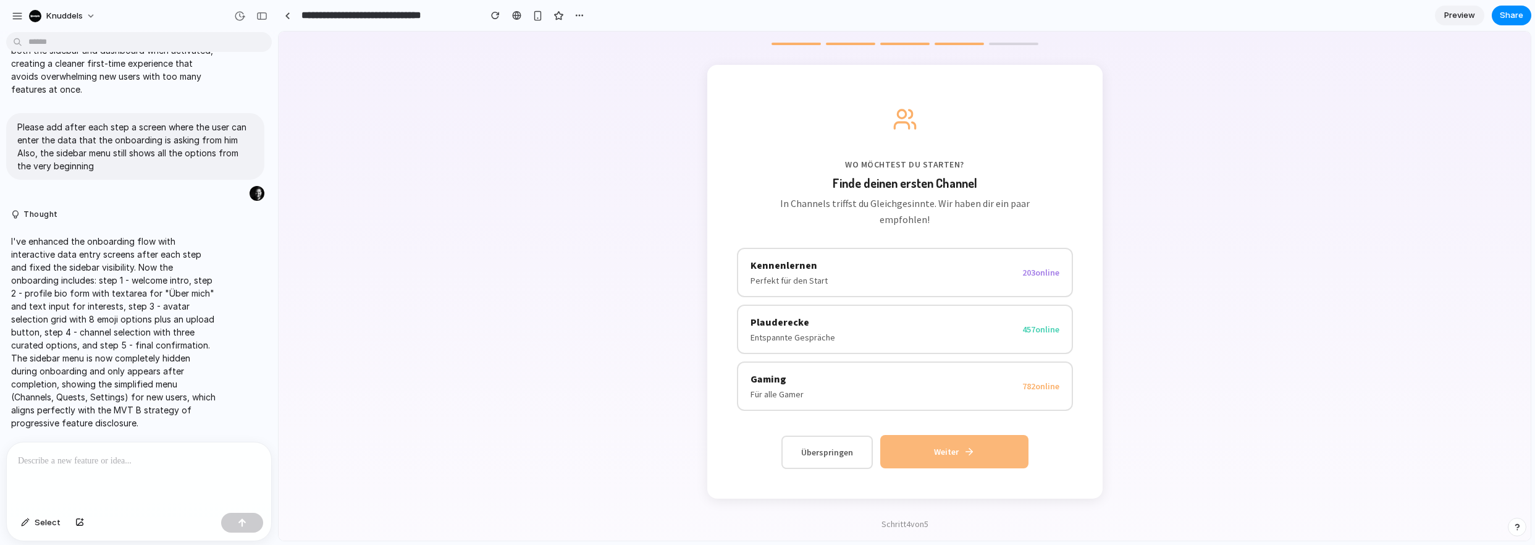
click at [946, 445] on button "Weiter" at bounding box center [954, 451] width 148 height 33
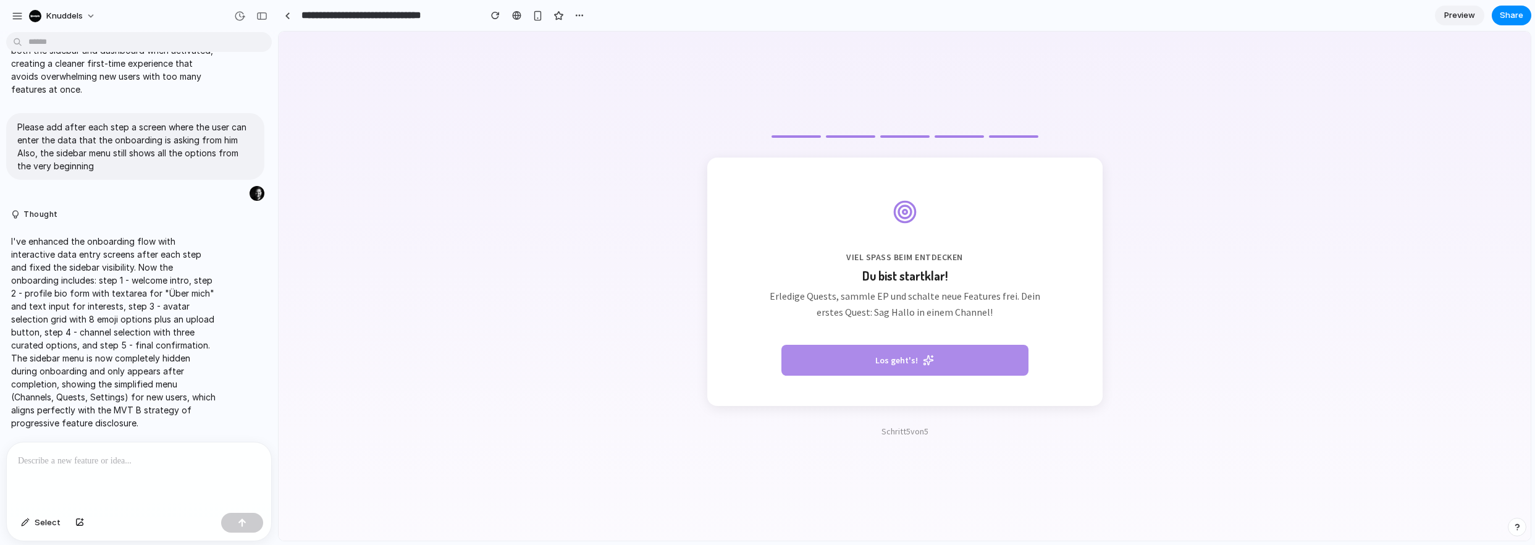
click at [915, 357] on button "Los geht's!" at bounding box center [904, 360] width 247 height 31
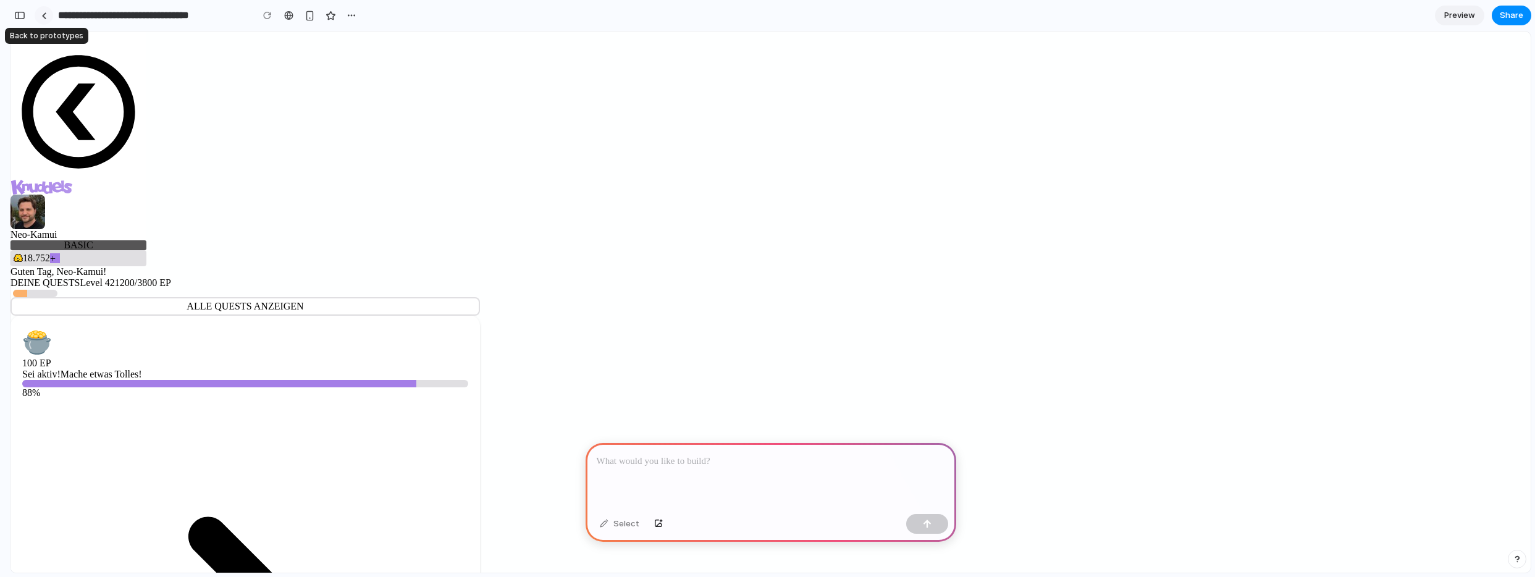
click at [50, 10] on link at bounding box center [44, 15] width 19 height 19
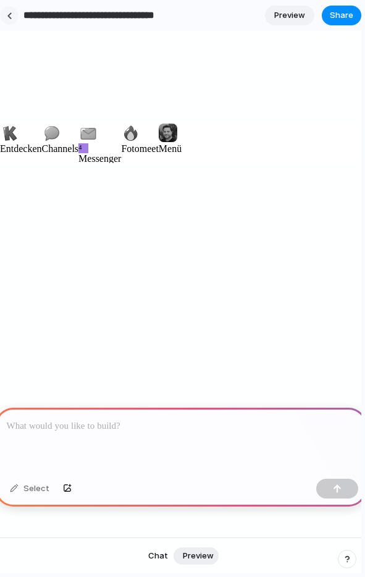
click at [9, 17] on div at bounding box center [10, 15] width 6 height 7
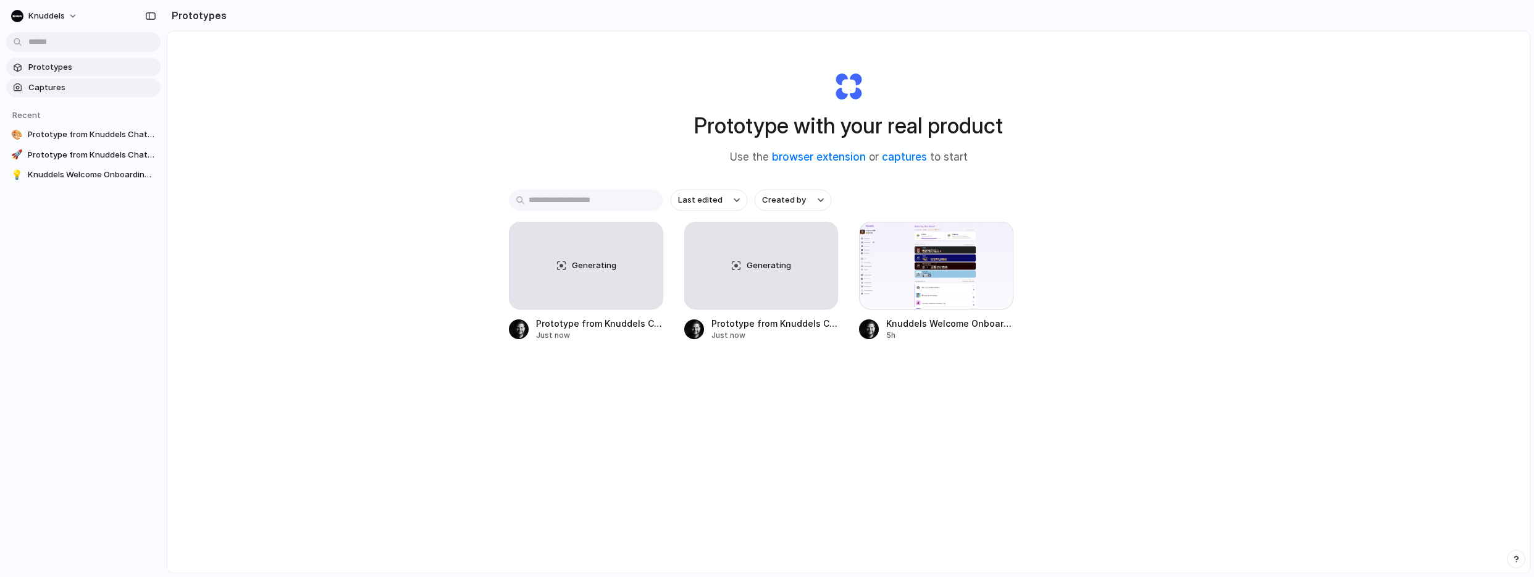
click at [75, 90] on span "Captures" at bounding box center [91, 88] width 127 height 12
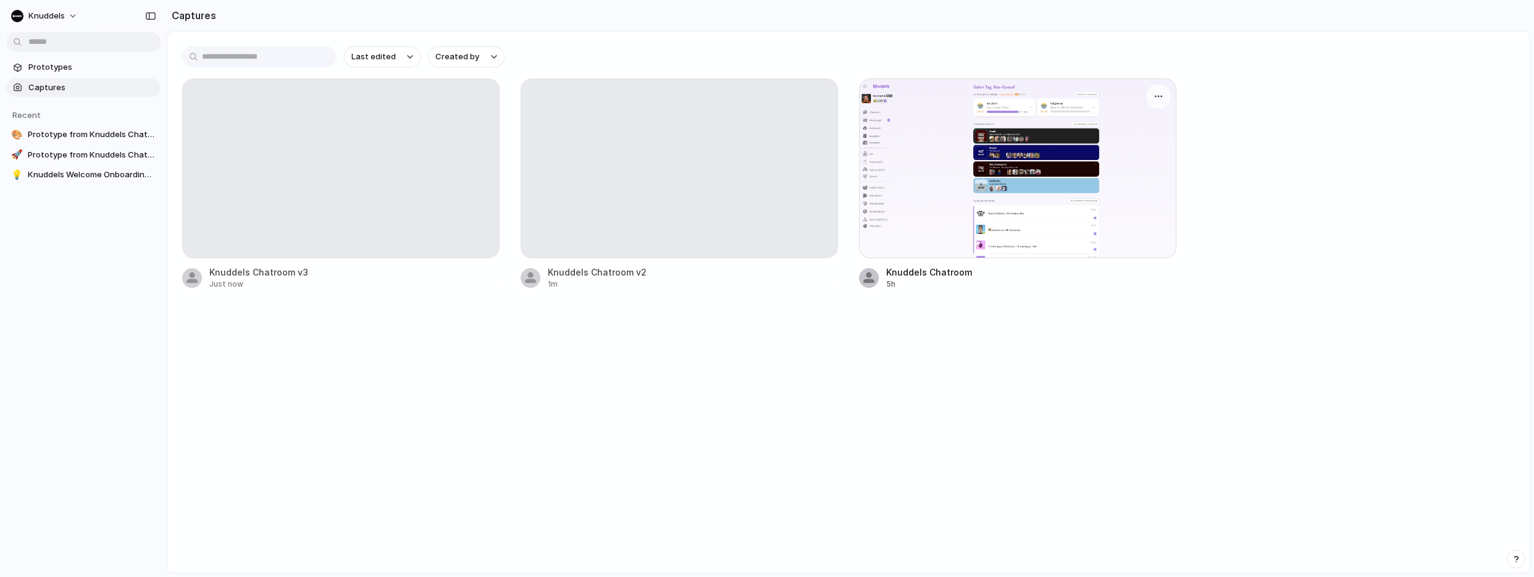
click at [364, 170] on div at bounding box center [1017, 168] width 317 height 180
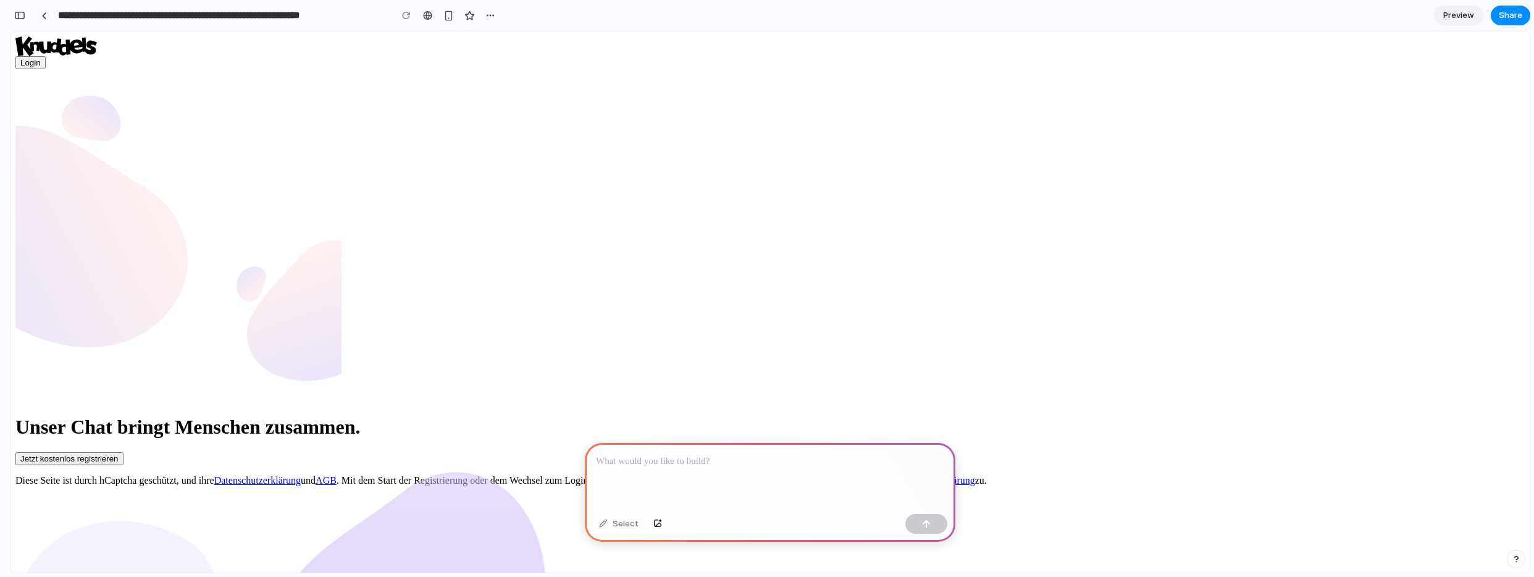
click at [683, 463] on p at bounding box center [770, 461] width 348 height 15
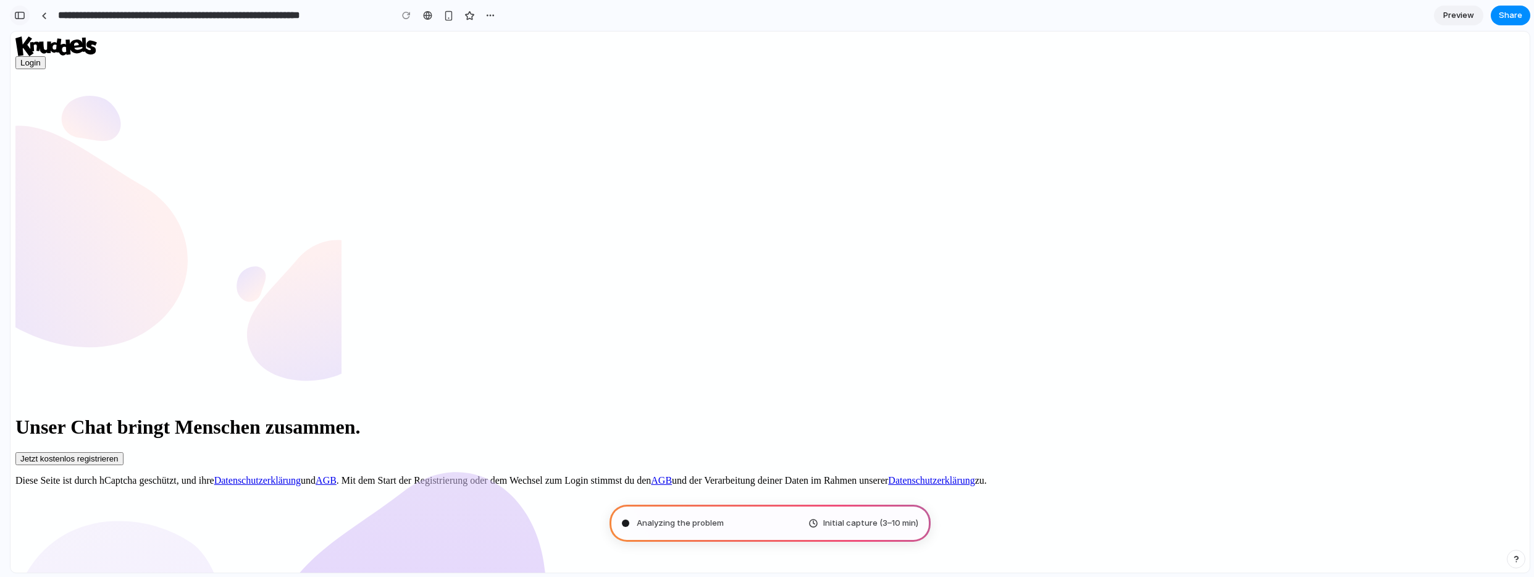
click at [22, 15] on div "button" at bounding box center [19, 15] width 11 height 9
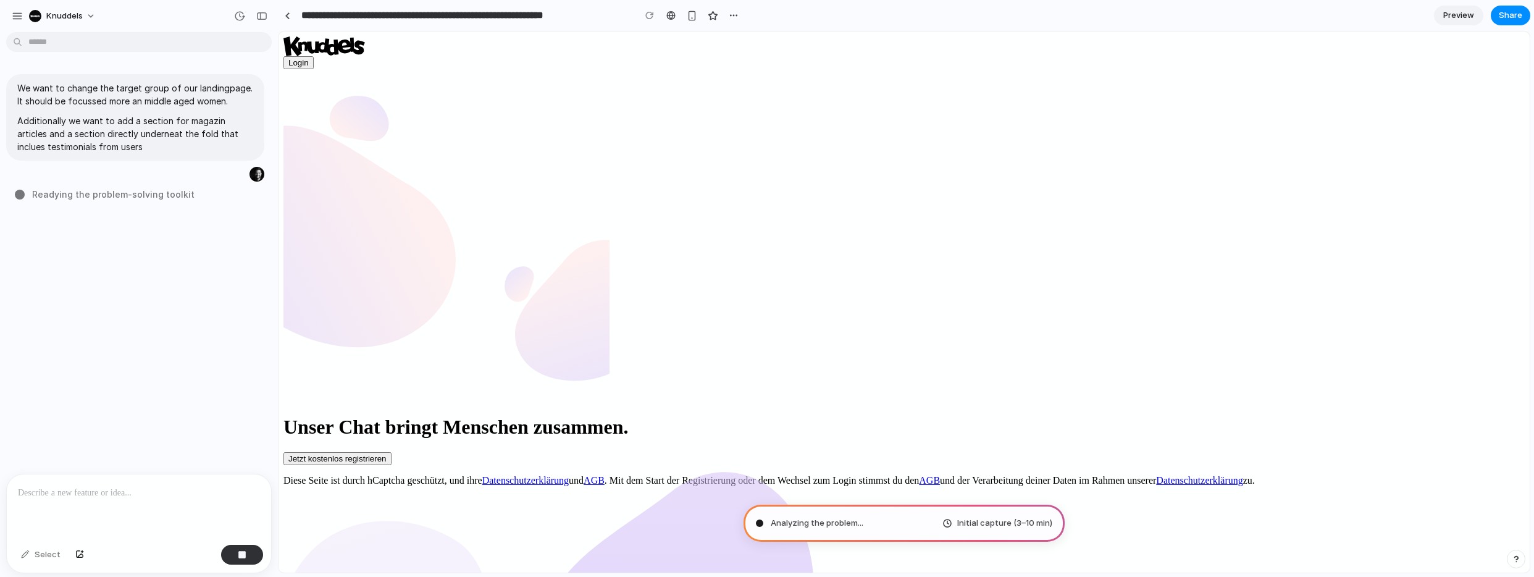
click at [117, 196] on span "Readying the problem-solving toolkit" at bounding box center [113, 194] width 162 height 13
type input "**********"
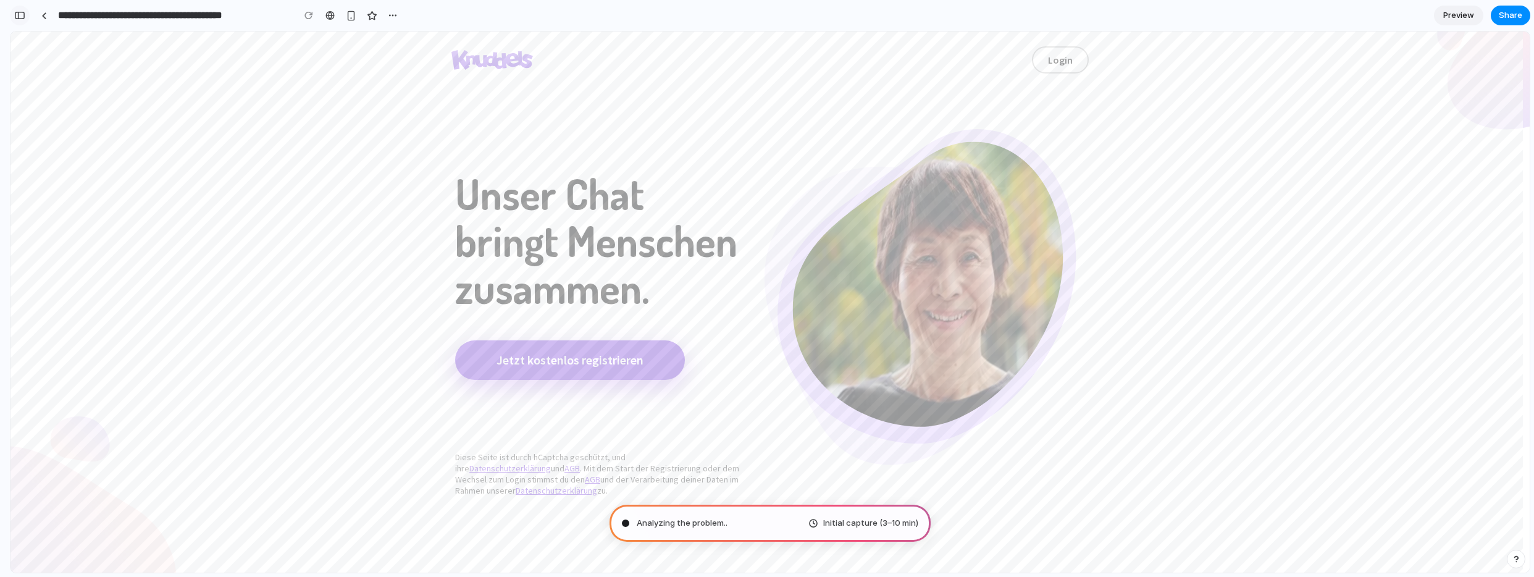
scroll to position [120, 0]
click at [16, 12] on div "button" at bounding box center [19, 15] width 11 height 9
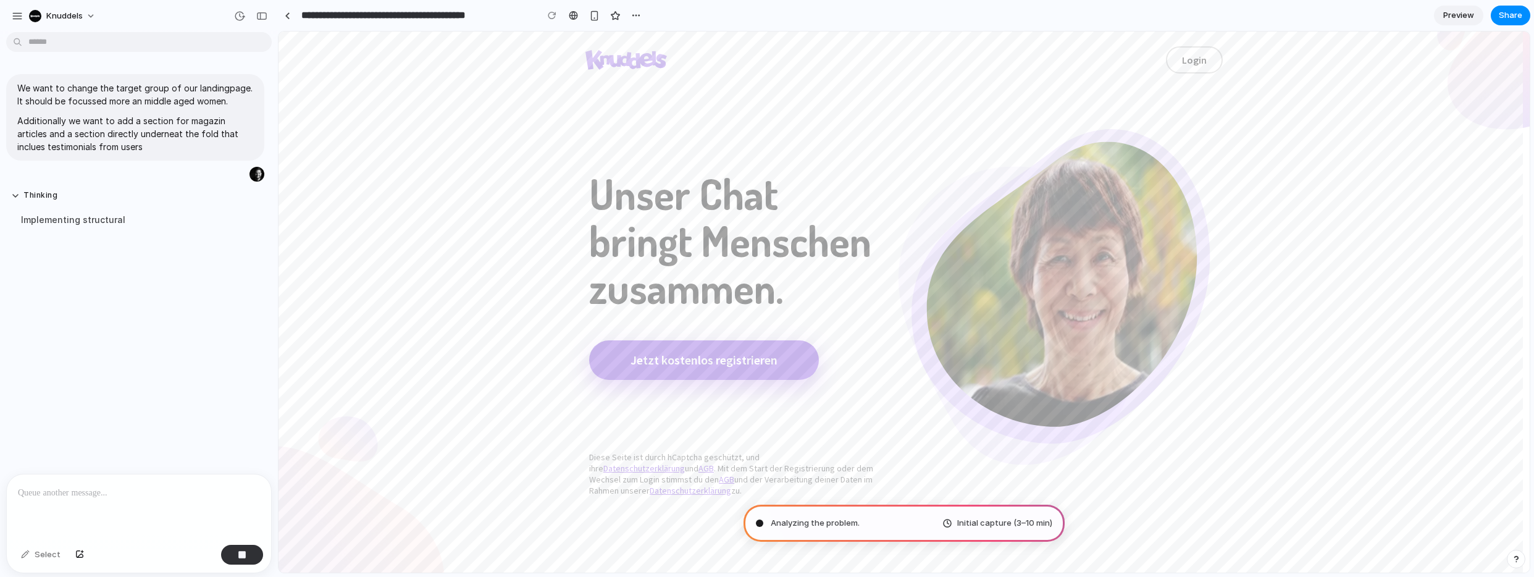
scroll to position [0, 0]
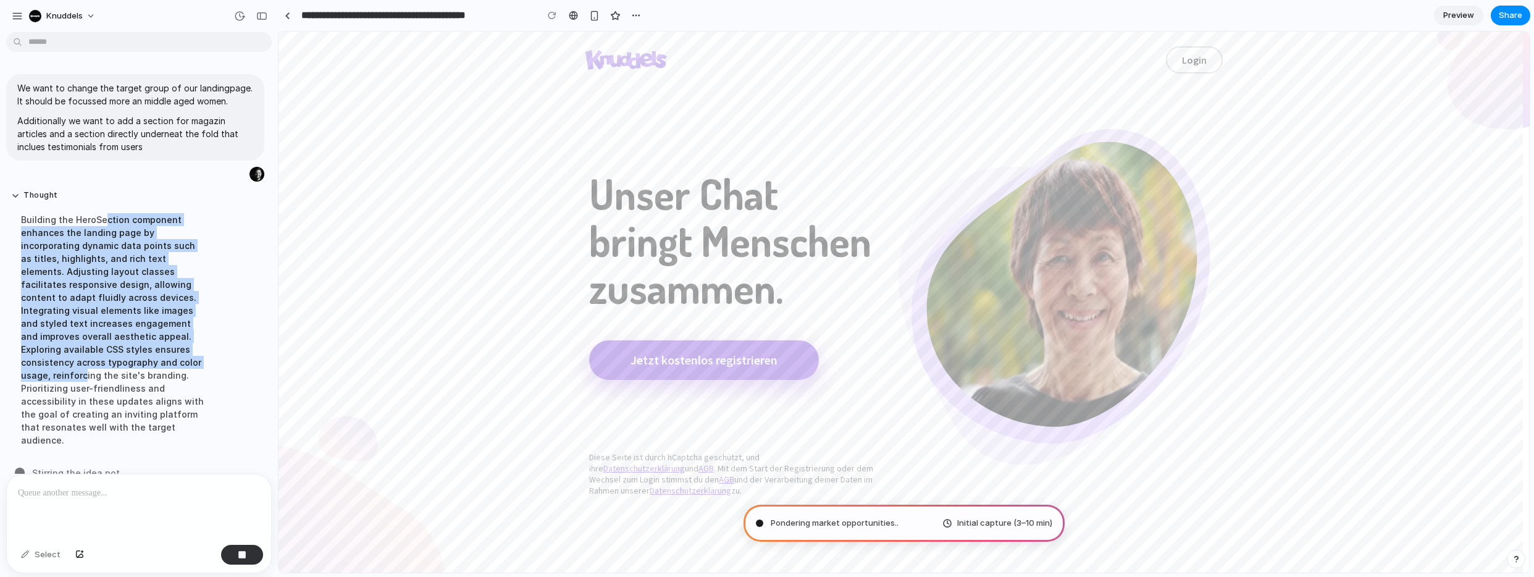
drag, startPoint x: 104, startPoint y: 223, endPoint x: 106, endPoint y: 366, distance: 143.3
click at [106, 366] on div "Building the HeroSection component enhances the landing page by incorporating d…" at bounding box center [114, 330] width 206 height 248
drag, startPoint x: 97, startPoint y: 303, endPoint x: 68, endPoint y: 213, distance: 94.7
click at [68, 213] on div "Building the HeroSection component enhances the landing page by incorporating d…" at bounding box center [114, 330] width 206 height 248
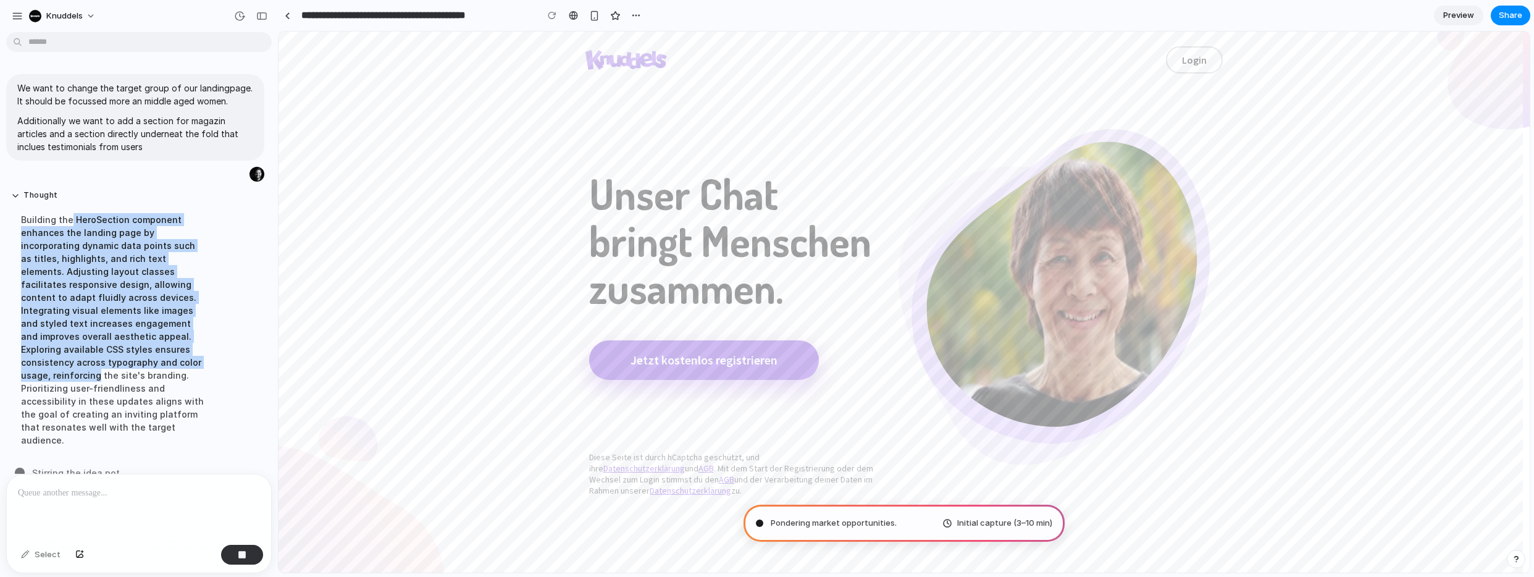
click at [68, 213] on div "Building the HeroSection component enhances the landing page by incorporating d…" at bounding box center [114, 330] width 206 height 248
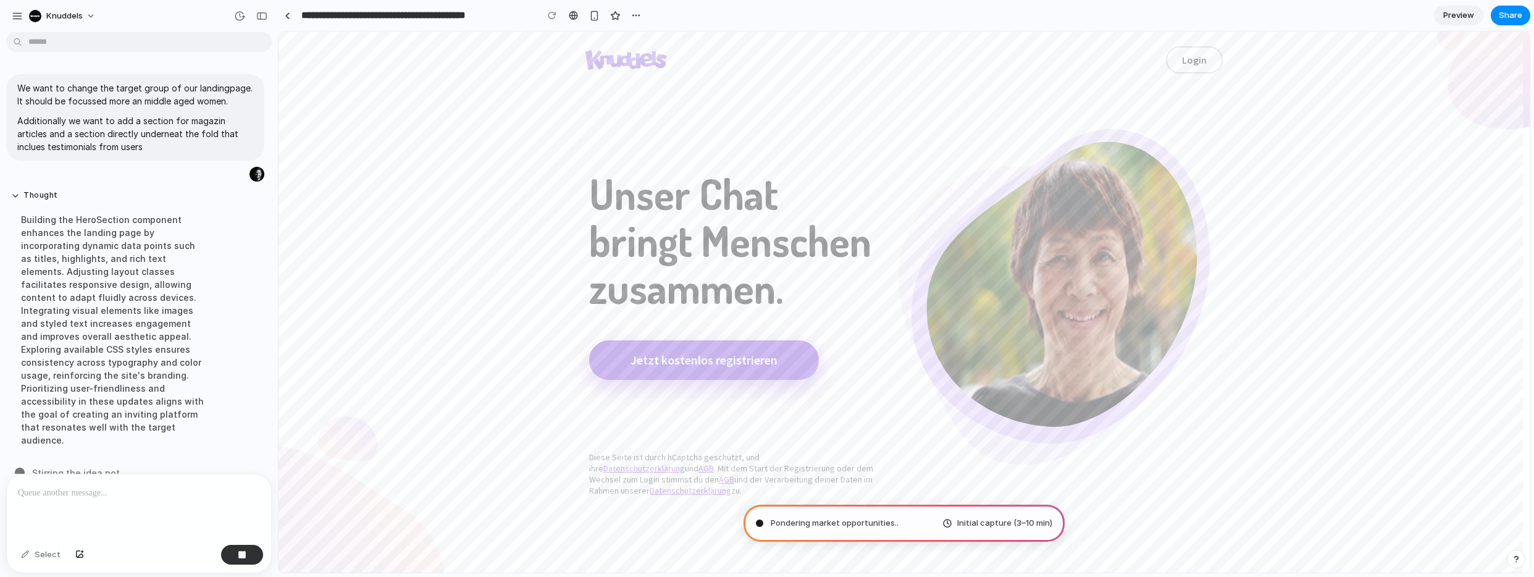
drag, startPoint x: 74, startPoint y: 306, endPoint x: 78, endPoint y: 360, distance: 54.5
click at [78, 360] on div "Building the HeroSection component enhances the landing page by incorporating d…" at bounding box center [114, 330] width 206 height 248
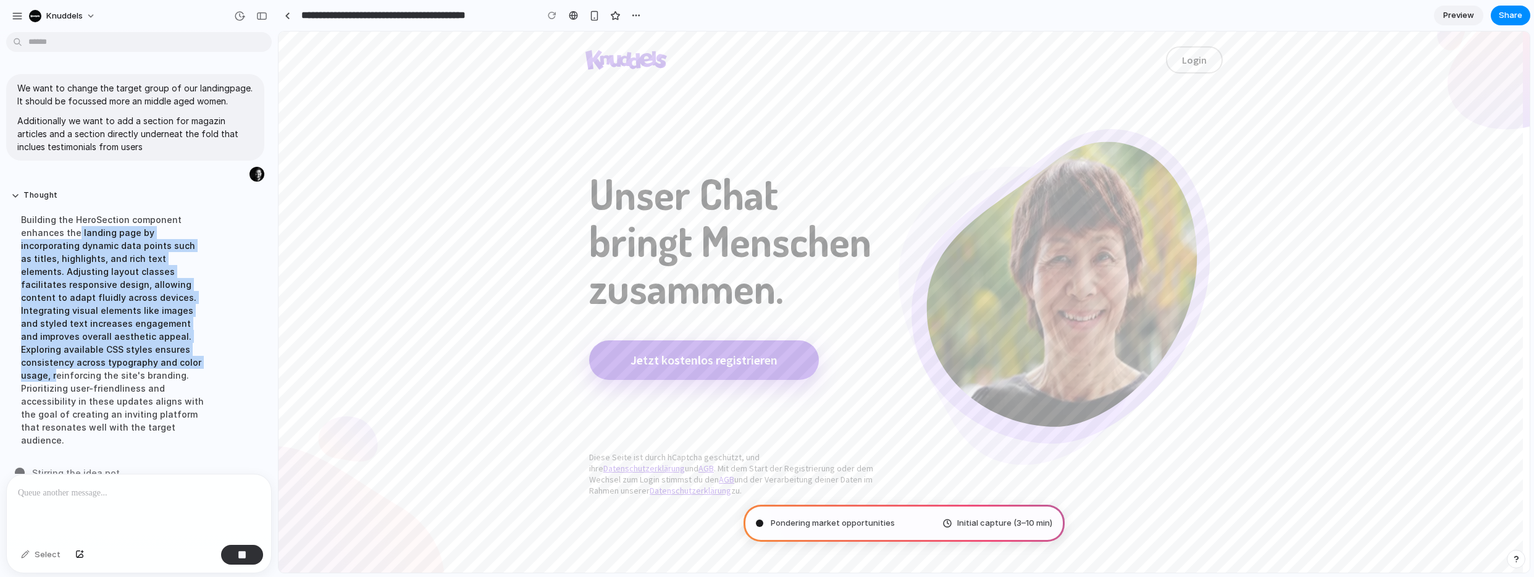
drag, startPoint x: 78, startPoint y: 360, endPoint x: 76, endPoint y: 238, distance: 121.7
click at [76, 238] on div "Building the HeroSection component enhances the landing page by incorporating d…" at bounding box center [114, 330] width 206 height 248
drag, startPoint x: 76, startPoint y: 236, endPoint x: 100, endPoint y: 369, distance: 135.0
click at [100, 369] on div "Building the HeroSection component enhances the landing page by incorporating d…" at bounding box center [114, 330] width 206 height 248
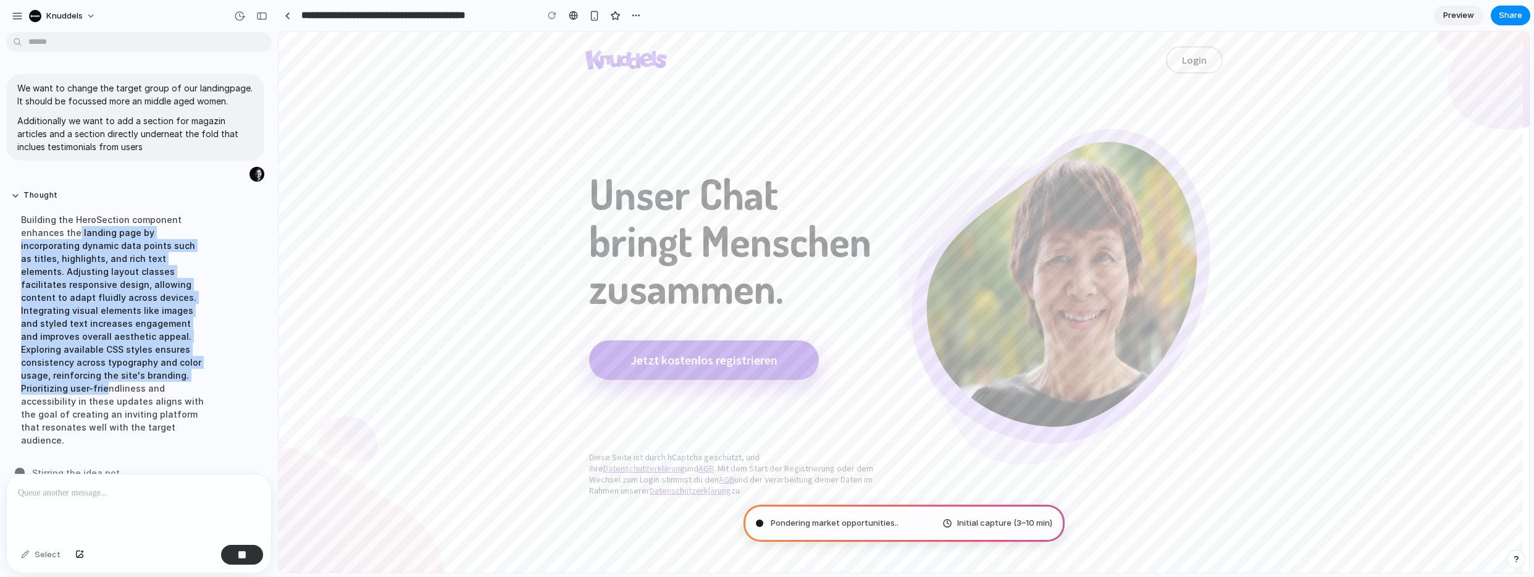
click at [100, 369] on div "Building the HeroSection component enhances the landing page by incorporating d…" at bounding box center [114, 330] width 206 height 248
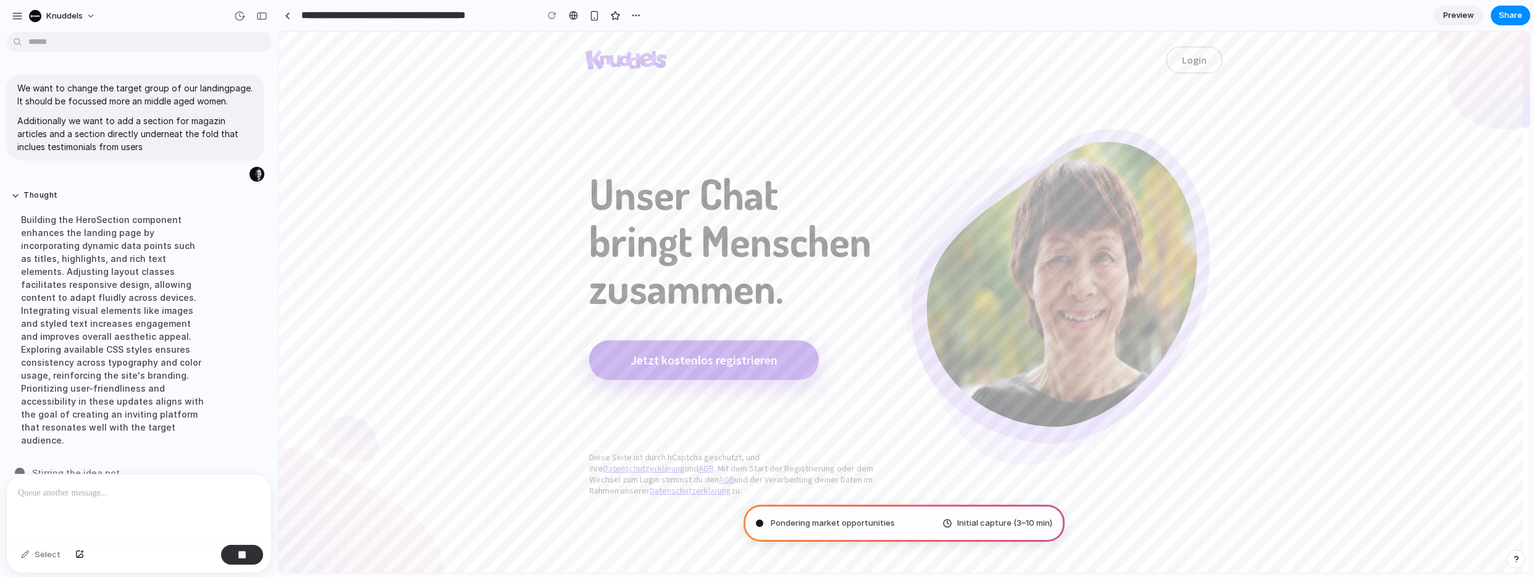
drag, startPoint x: 98, startPoint y: 367, endPoint x: 103, endPoint y: 235, distance: 132.3
click at [103, 235] on div "Building the HeroSection component enhances the landing page by incorporating d…" at bounding box center [114, 330] width 206 height 248
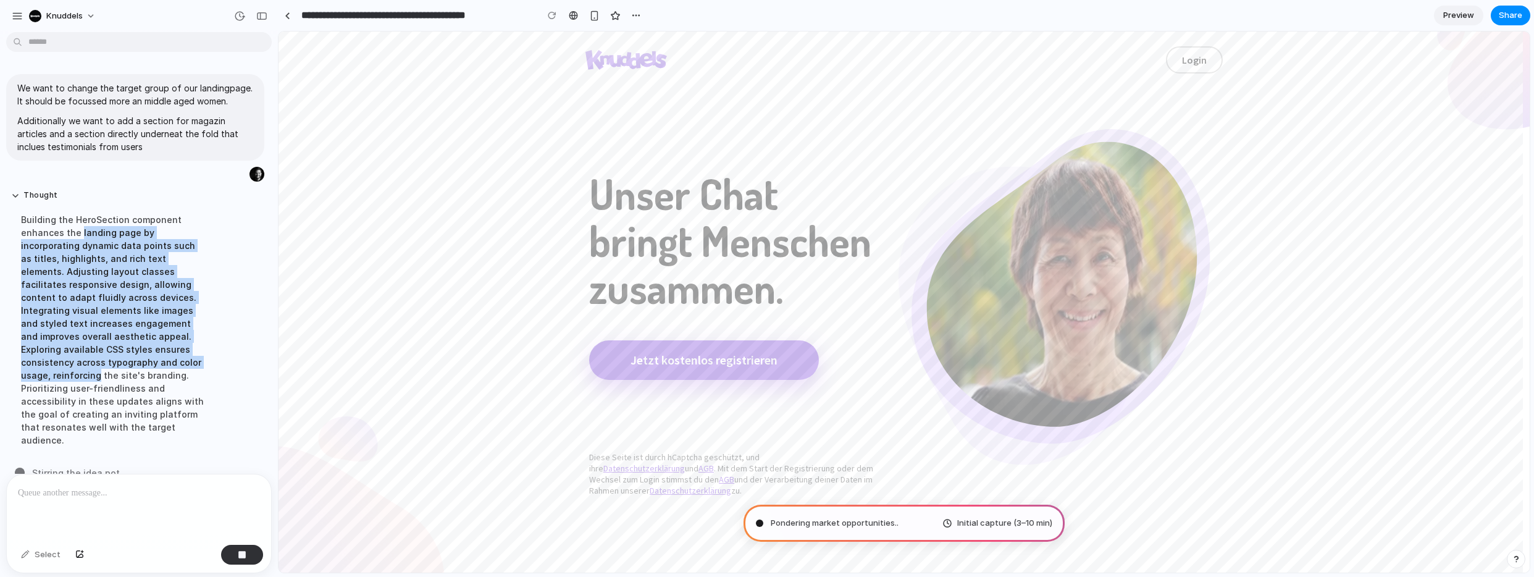
drag, startPoint x: 103, startPoint y: 235, endPoint x: 91, endPoint y: 366, distance: 131.5
click at [91, 366] on div "Building the HeroSection component enhances the landing page by incorporating d…" at bounding box center [114, 330] width 206 height 248
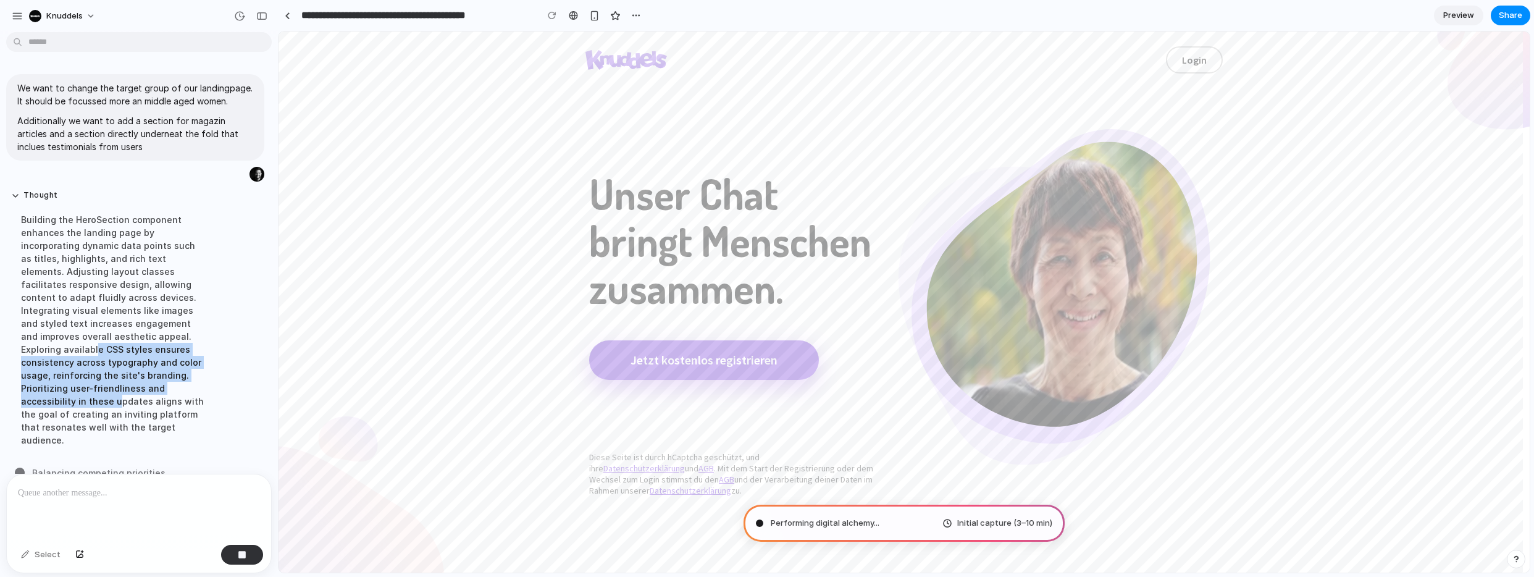
drag, startPoint x: 126, startPoint y: 338, endPoint x: 112, endPoint y: 390, distance: 54.4
click at [112, 390] on div "Building the HeroSection component enhances the landing page by incorporating d…" at bounding box center [114, 330] width 206 height 248
drag, startPoint x: 128, startPoint y: 344, endPoint x: 127, endPoint y: 332, distance: 11.8
click at [128, 332] on div "Building the HeroSection component enhances the landing page by incorporating d…" at bounding box center [114, 330] width 206 height 248
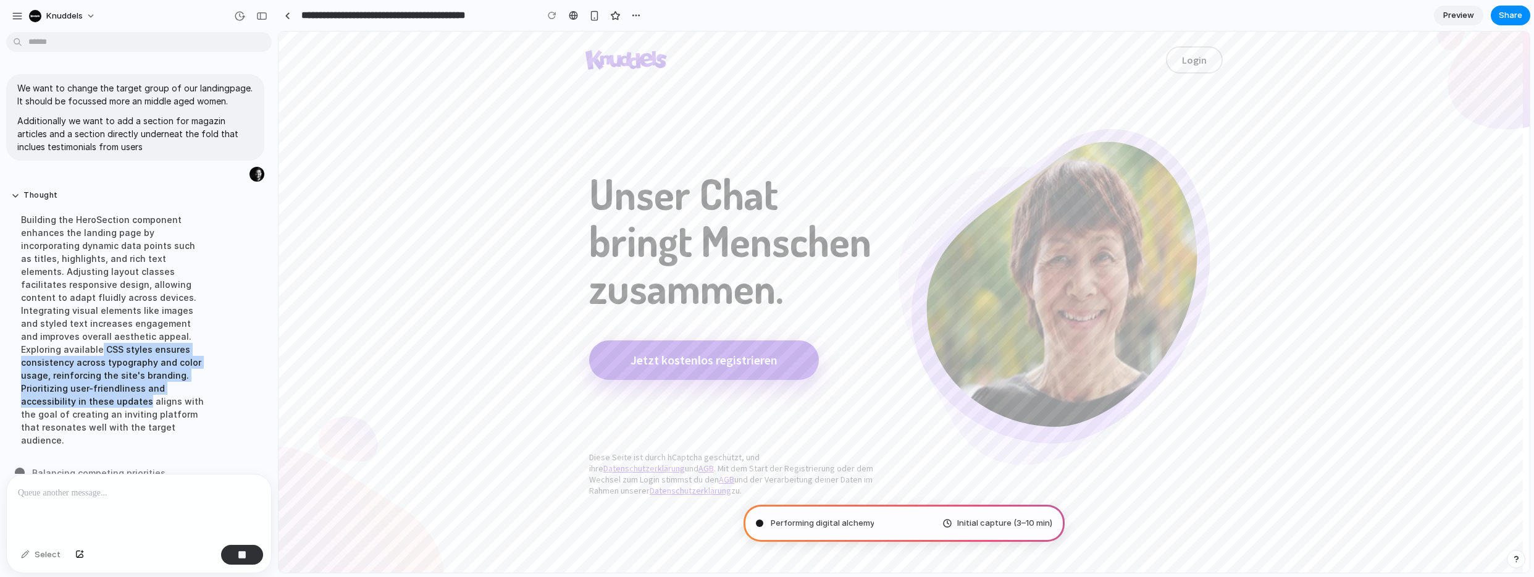
click at [127, 332] on div "Building the HeroSection component enhances the landing page by incorporating d…" at bounding box center [114, 330] width 206 height 248
drag, startPoint x: 127, startPoint y: 332, endPoint x: 121, endPoint y: 408, distance: 76.2
click at [121, 408] on div "Building the HeroSection component enhances the landing page by incorporating d…" at bounding box center [114, 330] width 206 height 248
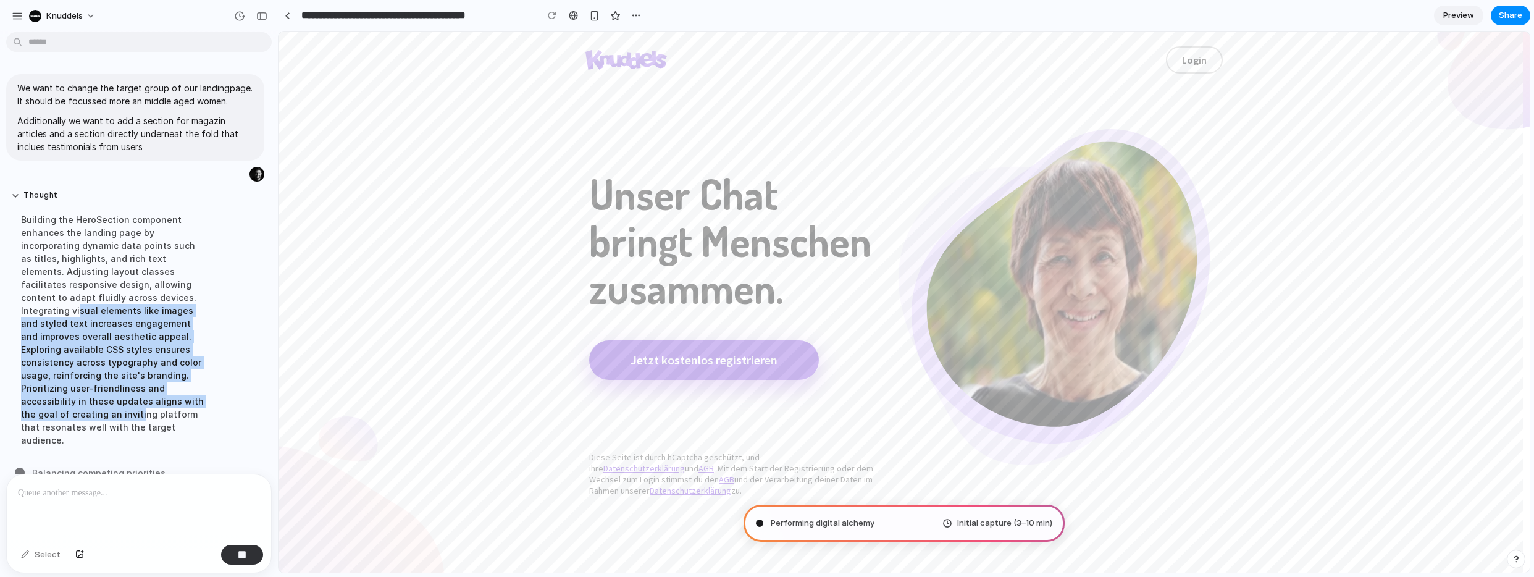
drag, startPoint x: 120, startPoint y: 348, endPoint x: 109, endPoint y: 298, distance: 51.4
click at [109, 298] on div "Building the HeroSection component enhances the landing page by incorporating d…" at bounding box center [114, 330] width 206 height 248
click at [108, 298] on div "Building the HeroSection component enhances the landing page by incorporating d…" at bounding box center [114, 330] width 206 height 248
click at [95, 413] on div "Building the HeroSection component enhances the landing page by incorporating d…" at bounding box center [114, 330] width 206 height 248
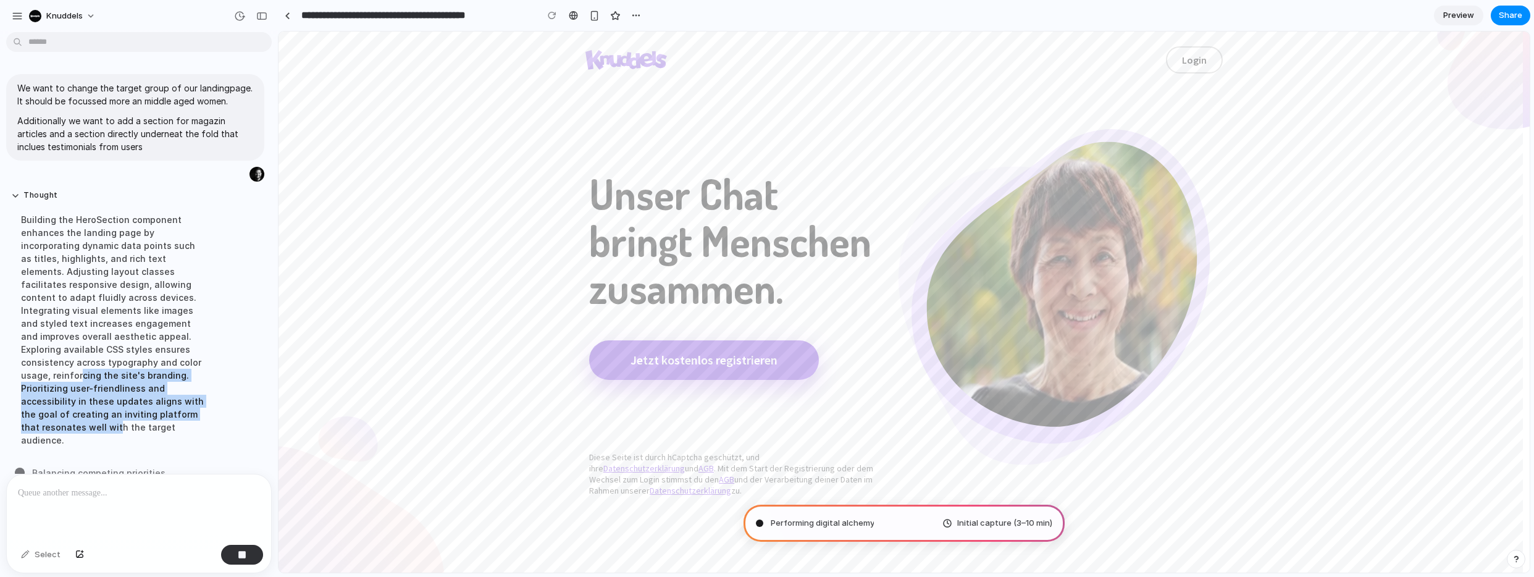
click at [99, 356] on div "Building the HeroSection component enhances the landing page by incorporating d…" at bounding box center [114, 330] width 206 height 248
drag, startPoint x: 104, startPoint y: 366, endPoint x: 99, endPoint y: 403, distance: 37.5
click at [99, 403] on div "Building the HeroSection component enhances the landing page by incorporating d…" at bounding box center [114, 330] width 206 height 248
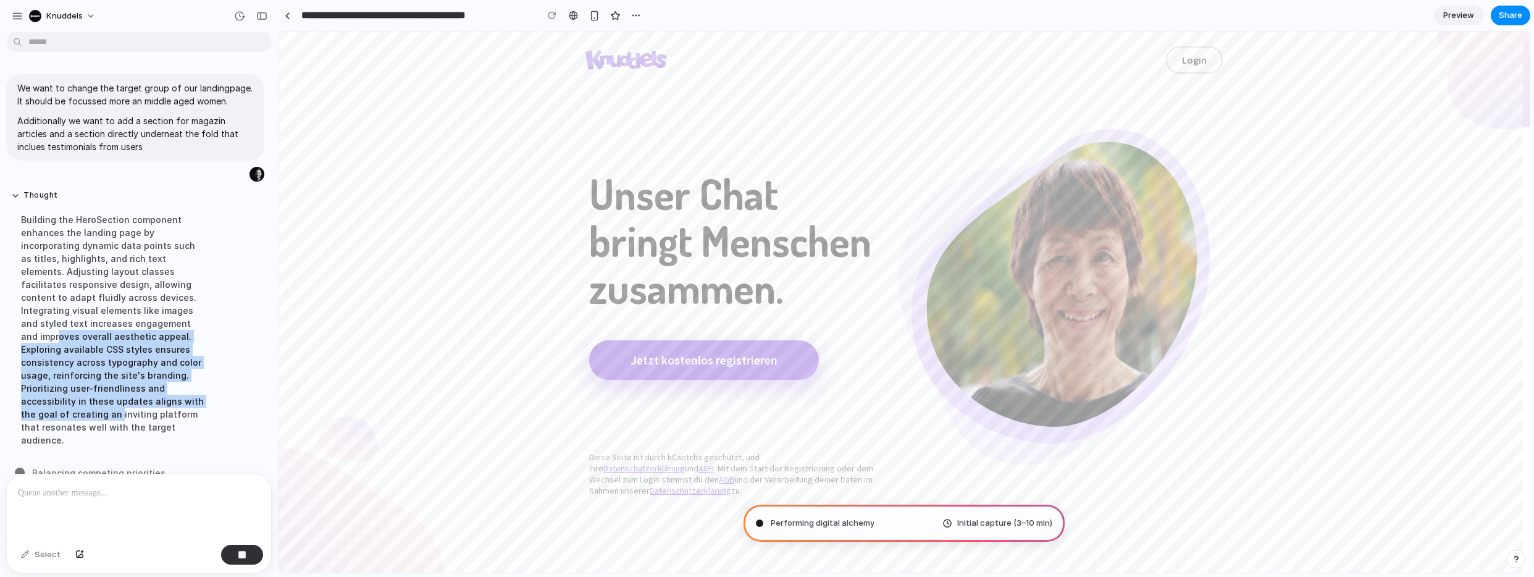
drag, startPoint x: 110, startPoint y: 342, endPoint x: 110, endPoint y: 301, distance: 40.8
click at [109, 312] on div "Building the HeroSection component enhances the landing page by incorporating d…" at bounding box center [114, 330] width 206 height 248
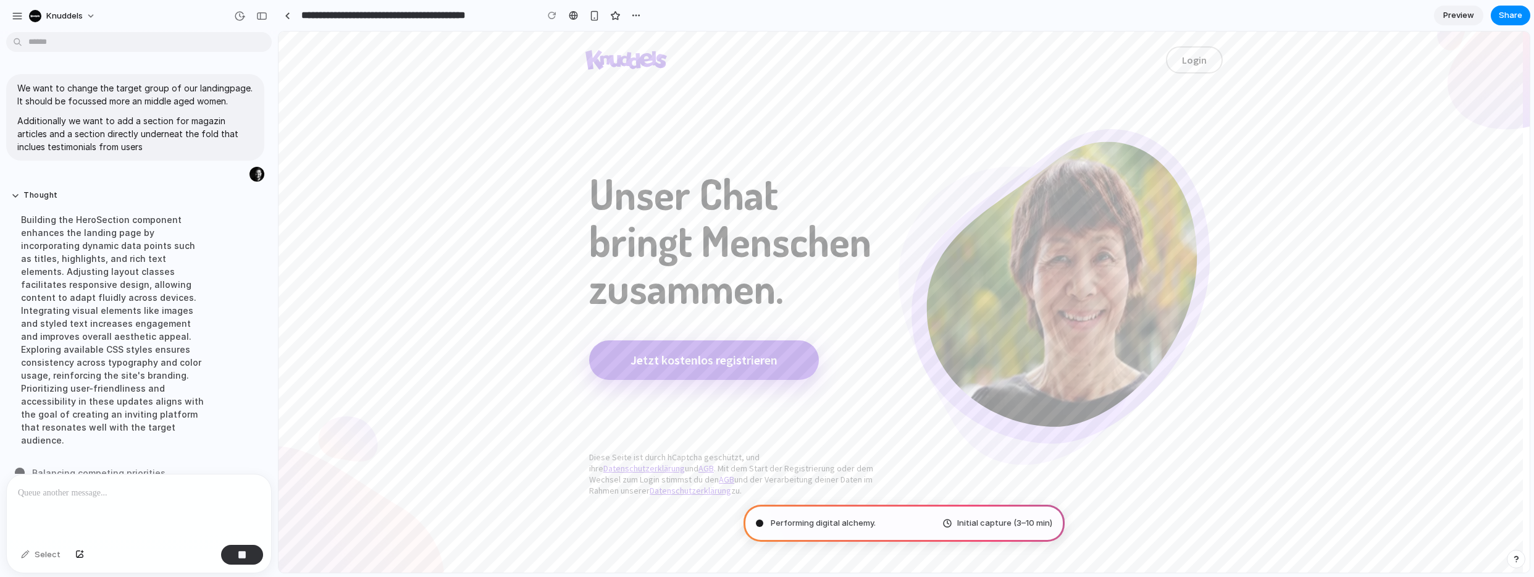
click at [111, 300] on div "Building the HeroSection component enhances the landing page by incorporating d…" at bounding box center [114, 330] width 206 height 248
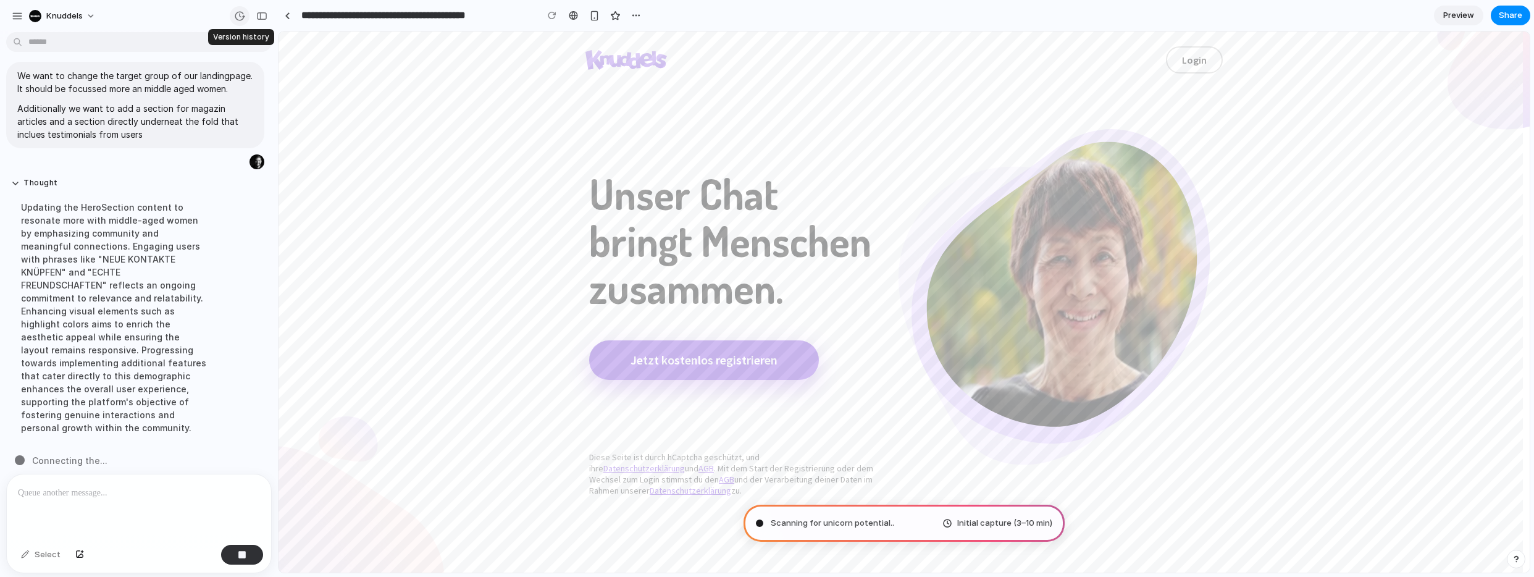
click at [240, 14] on div "button" at bounding box center [239, 16] width 11 height 11
click at [240, 14] on div "Version 1 Current" at bounding box center [767, 288] width 1534 height 577
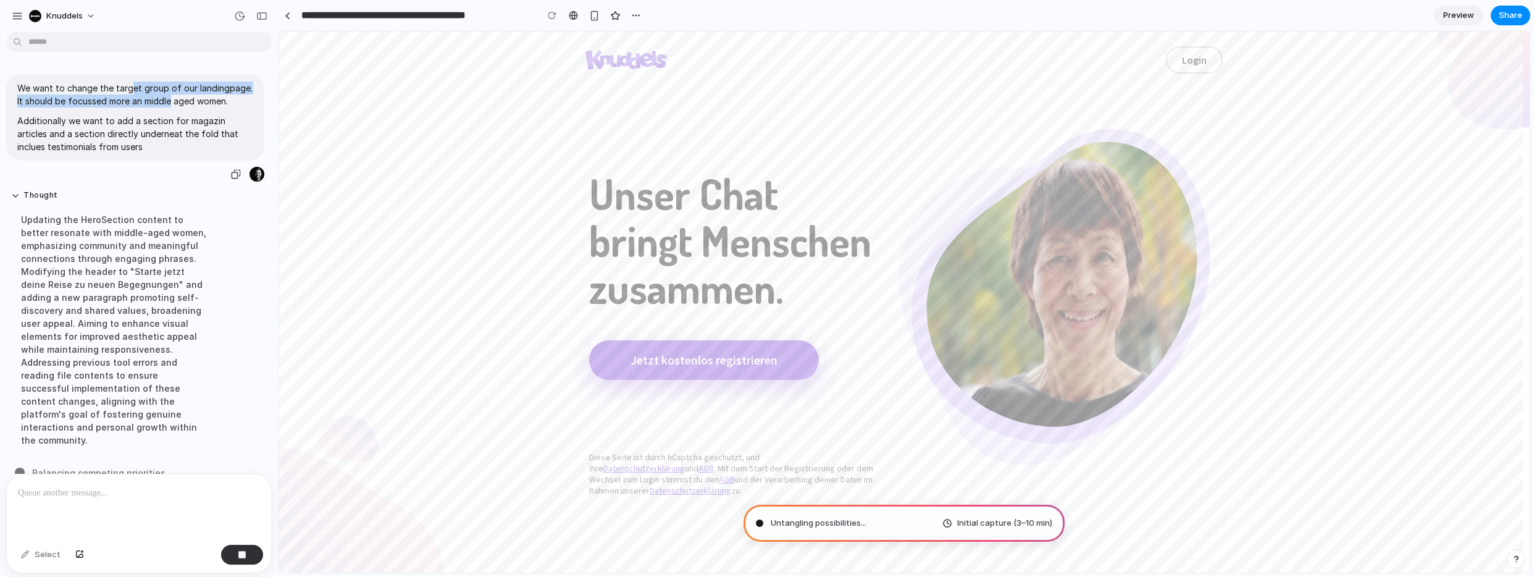
drag, startPoint x: 170, startPoint y: 101, endPoint x: 132, endPoint y: 88, distance: 39.8
click at [132, 88] on p "We want to change the target group of our landingpage. It should be focussed mo…" at bounding box center [135, 95] width 236 height 26
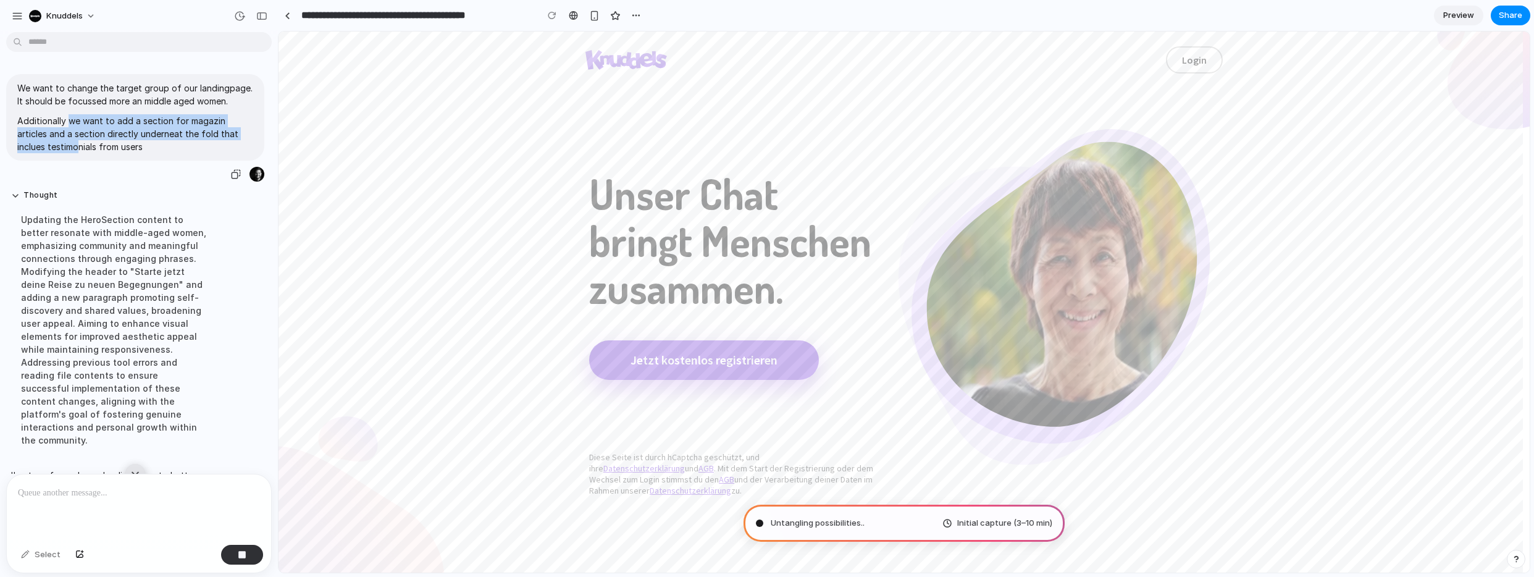
drag, startPoint x: 69, startPoint y: 121, endPoint x: 81, endPoint y: 145, distance: 26.2
click at [81, 145] on div "We want to change the target group of our landingpage. It should be focussed mo…" at bounding box center [135, 117] width 258 height 86
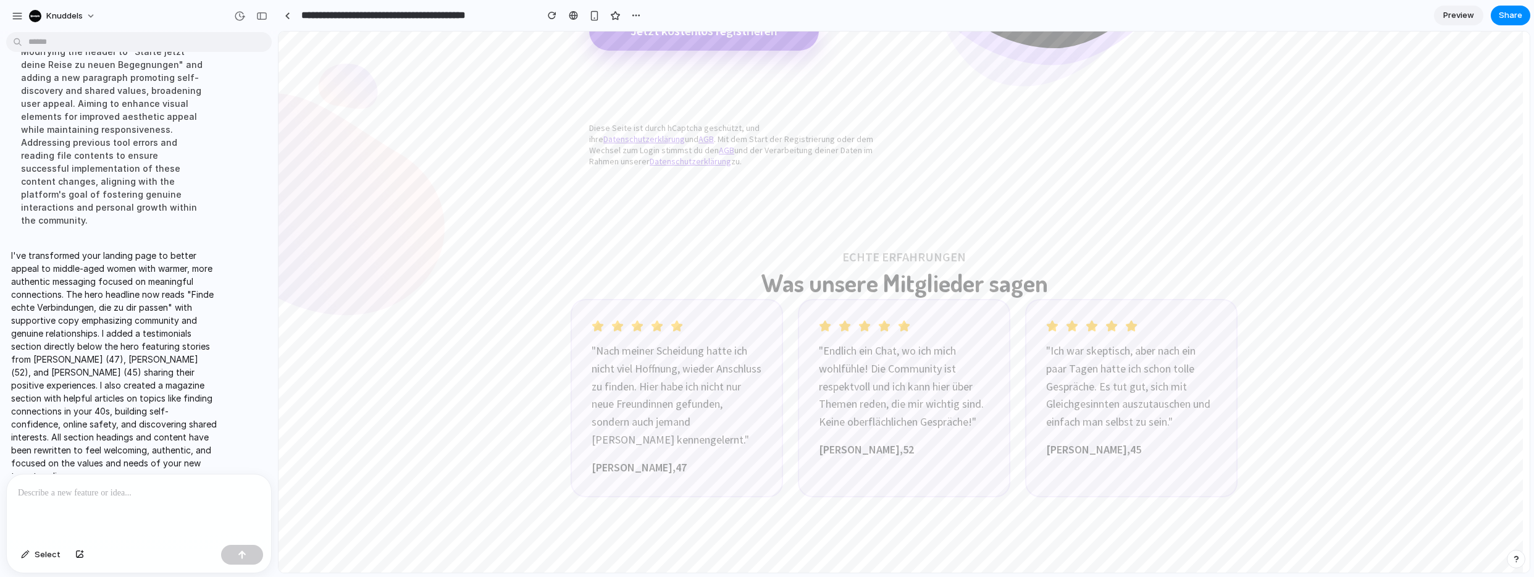
scroll to position [503, 0]
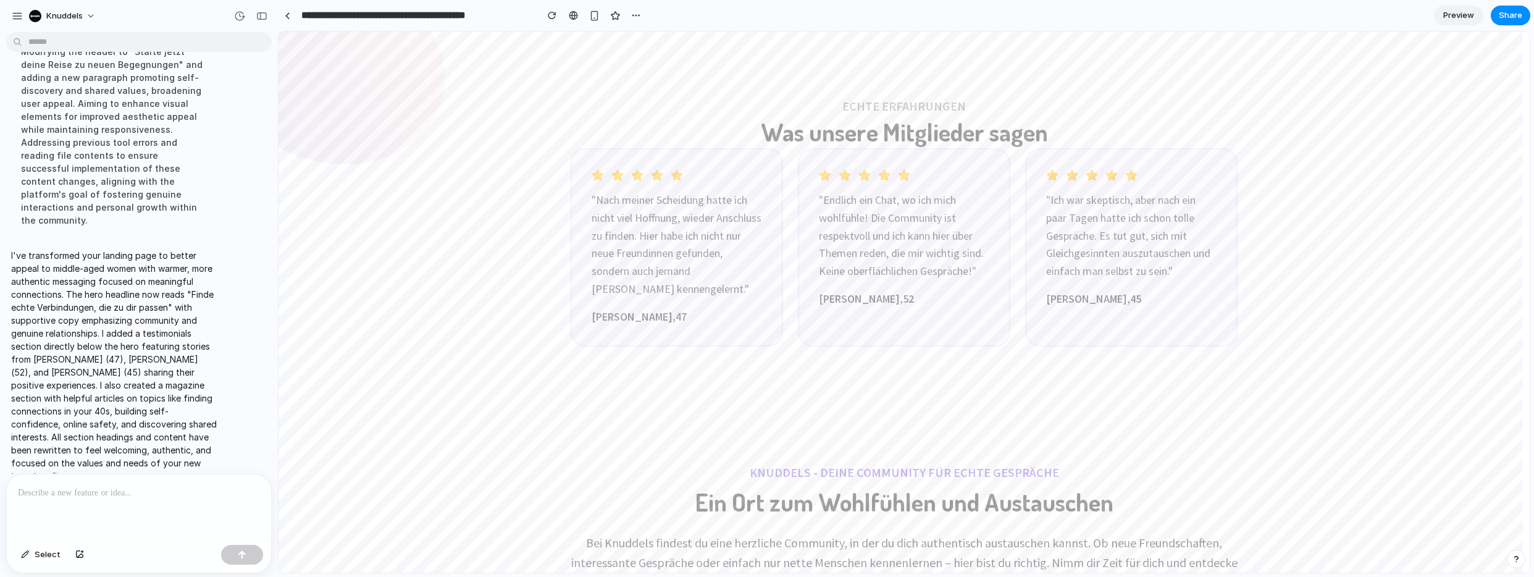
click at [788, 308] on div "" Nach meiner Scheidung hatte ich nicht viel Hoffnung, wieder Anschluss zu find…" at bounding box center [904, 247] width 667 height 198
click at [896, 284] on div "" Endlich ein Chat, wo ich mich wohlfühle! Die Community ist respektvoll und ic…" at bounding box center [904, 247] width 212 height 198
click at [1141, 185] on div "" Ich war skeptisch, aber nach ein paar Tagen hatte ich schon tolle Gespräche. …" at bounding box center [1131, 247] width 212 height 198
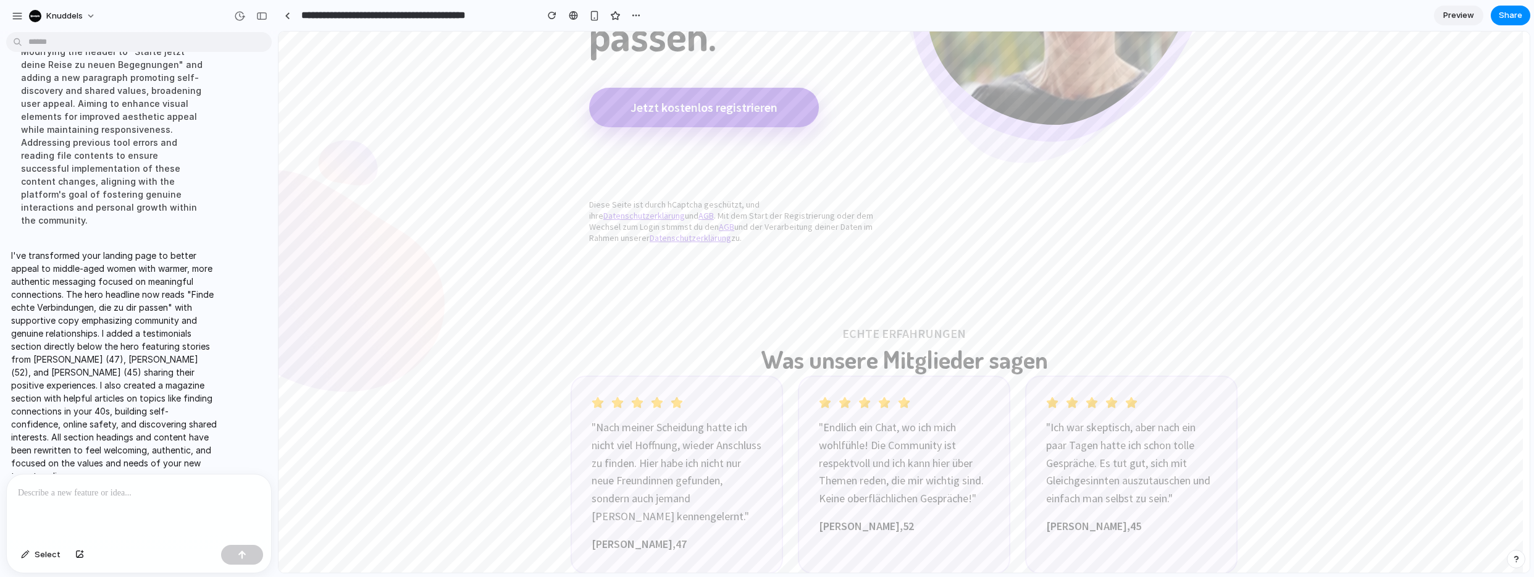
scroll to position [339, 0]
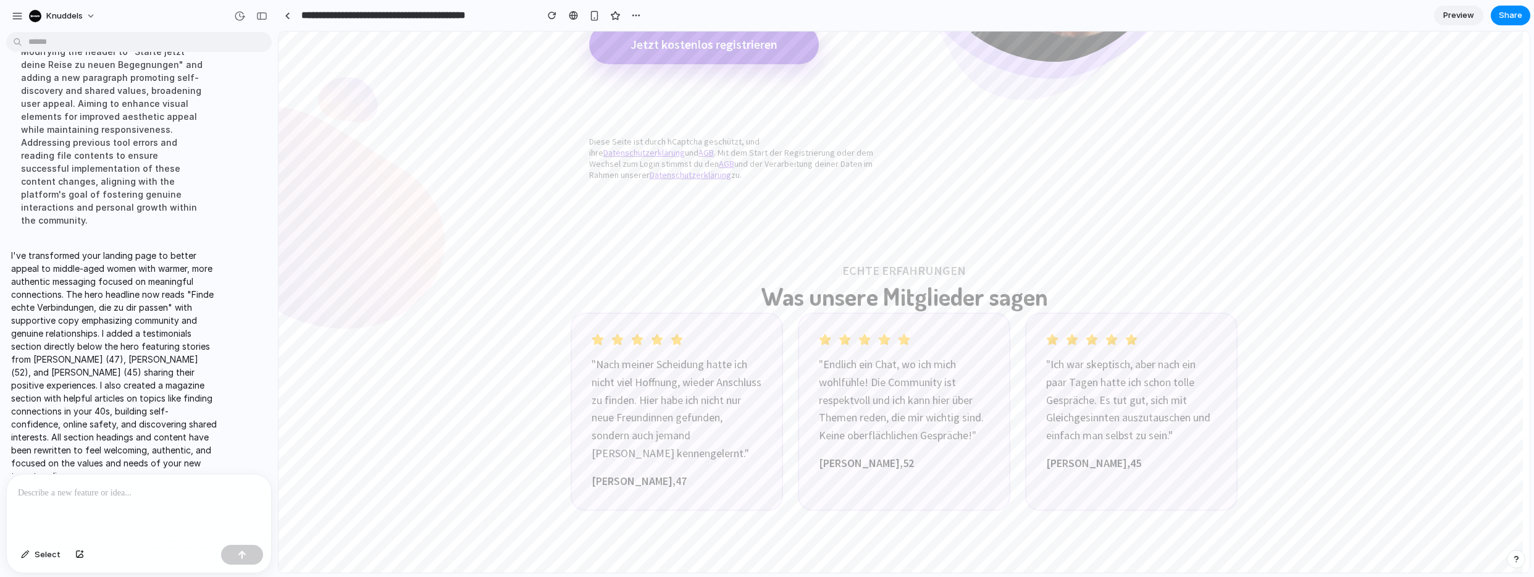
click at [80, 485] on p at bounding box center [139, 492] width 242 height 15
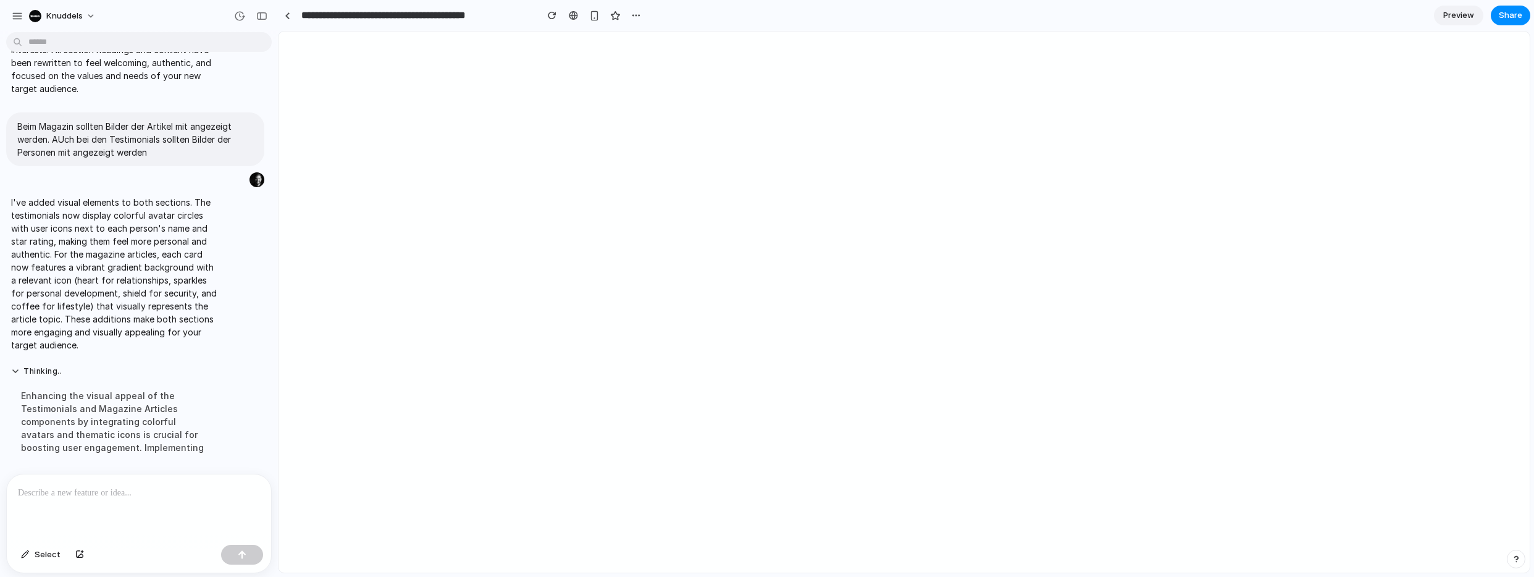
scroll to position [0, 0]
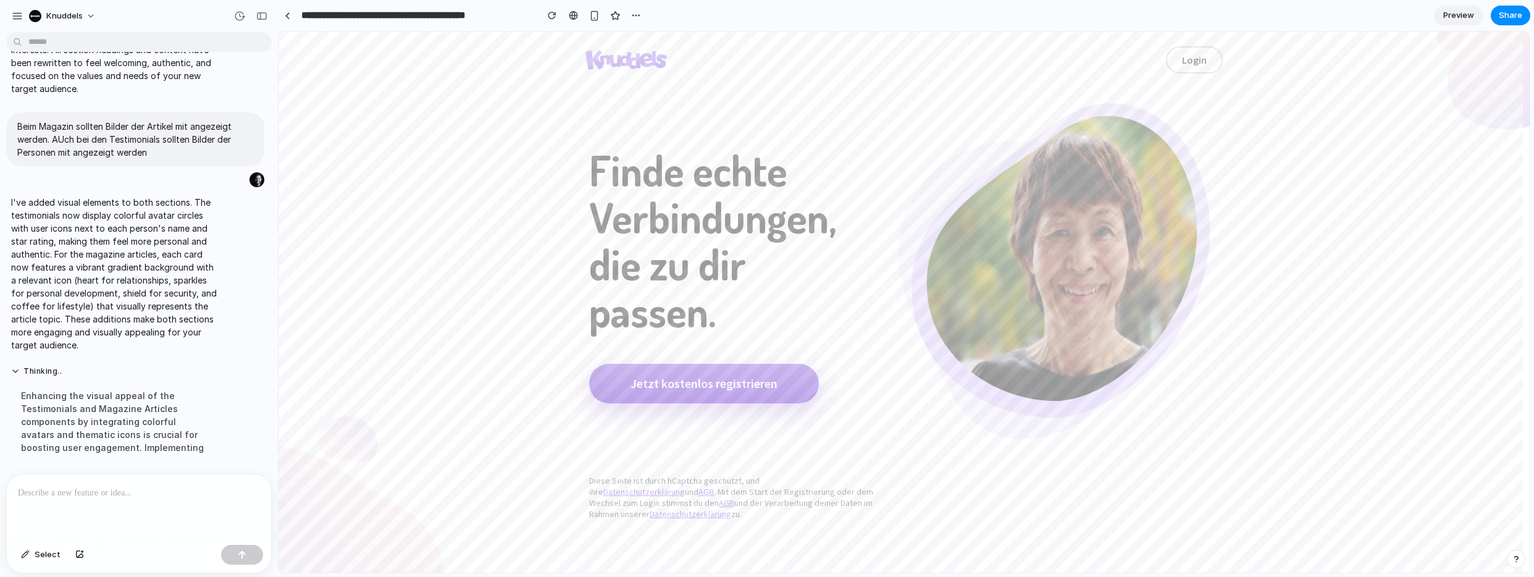
click at [760, 387] on button "Jetzt kostenlos registrieren" at bounding box center [704, 384] width 230 height 40
click at [718, 380] on button "Jetzt kostenlos registrieren" at bounding box center [704, 384] width 230 height 40
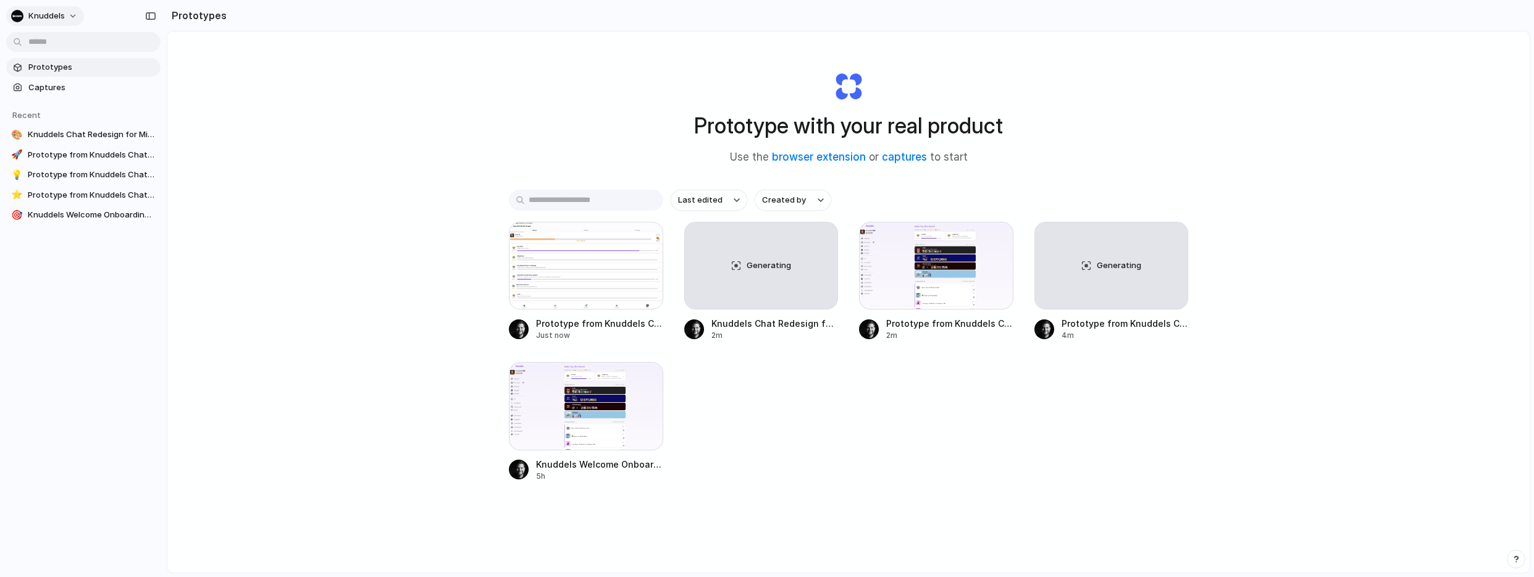
click at [56, 11] on span "Knuddels" at bounding box center [46, 16] width 36 height 12
click at [70, 49] on li "Settings" at bounding box center [60, 44] width 103 height 20
